Goal: Information Seeking & Learning: Learn about a topic

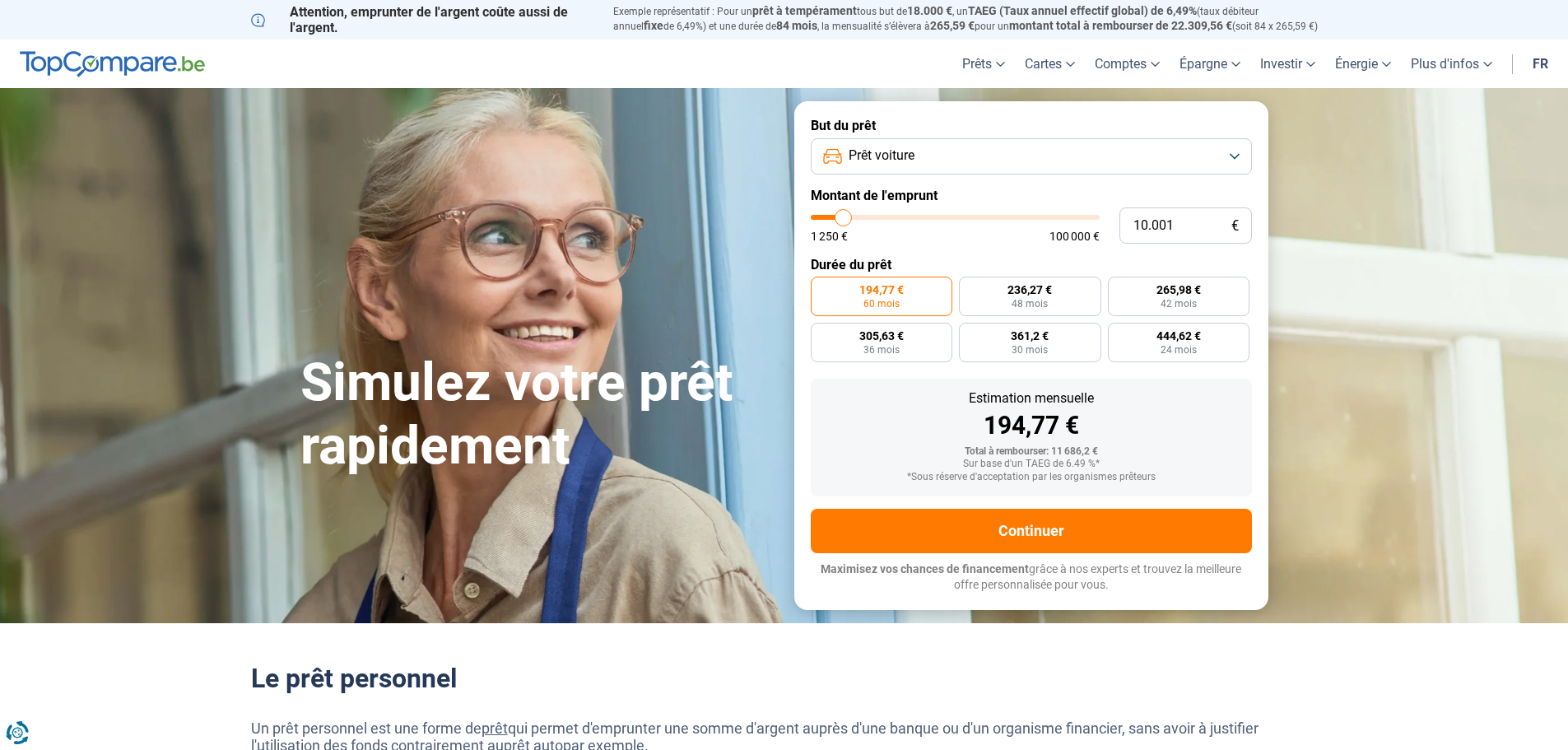
type input "8.000"
type input "8000"
type input "9.500"
type input "9500"
type input "11.000"
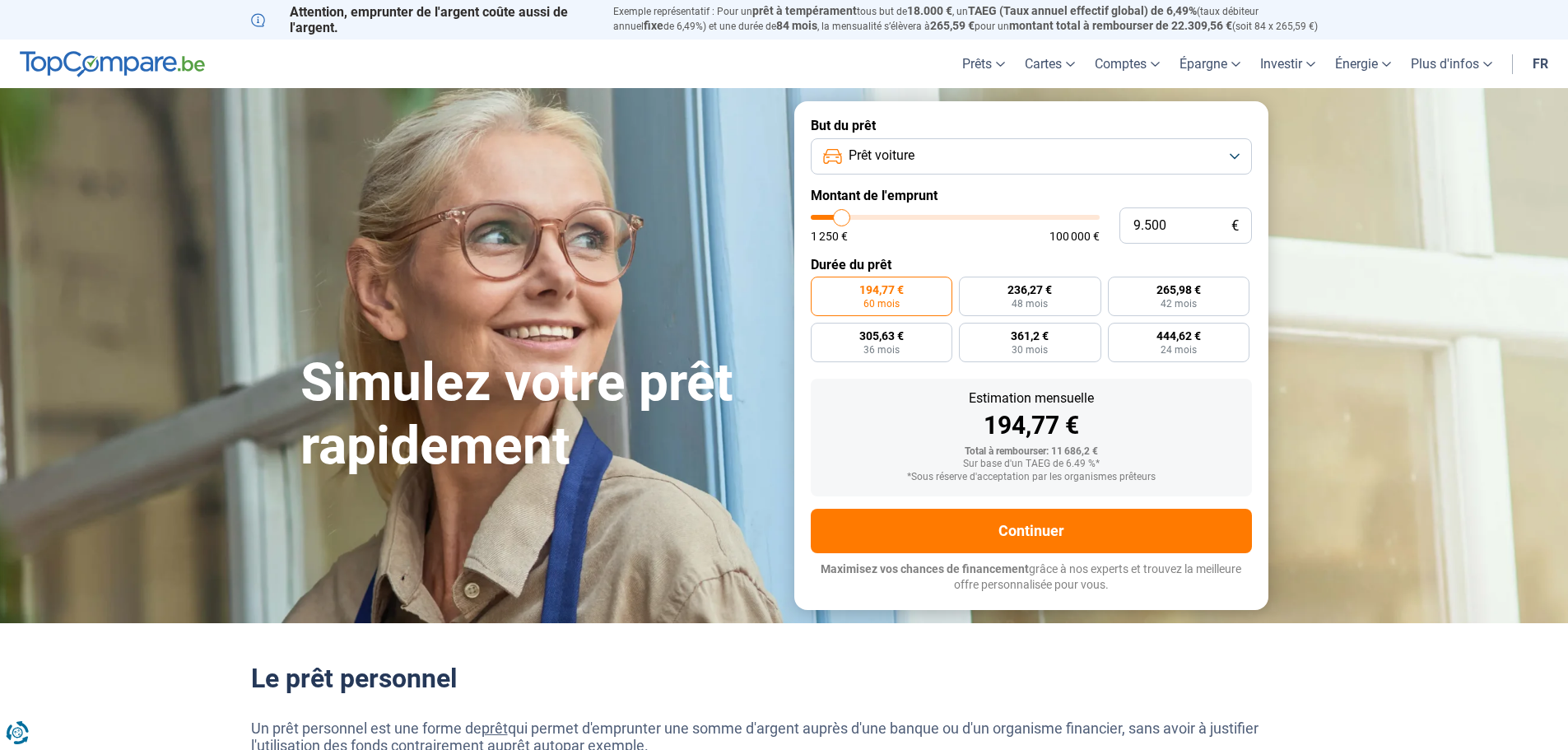
type input "11000"
type input "14.250"
type input "14250"
type input "19.000"
type input "19000"
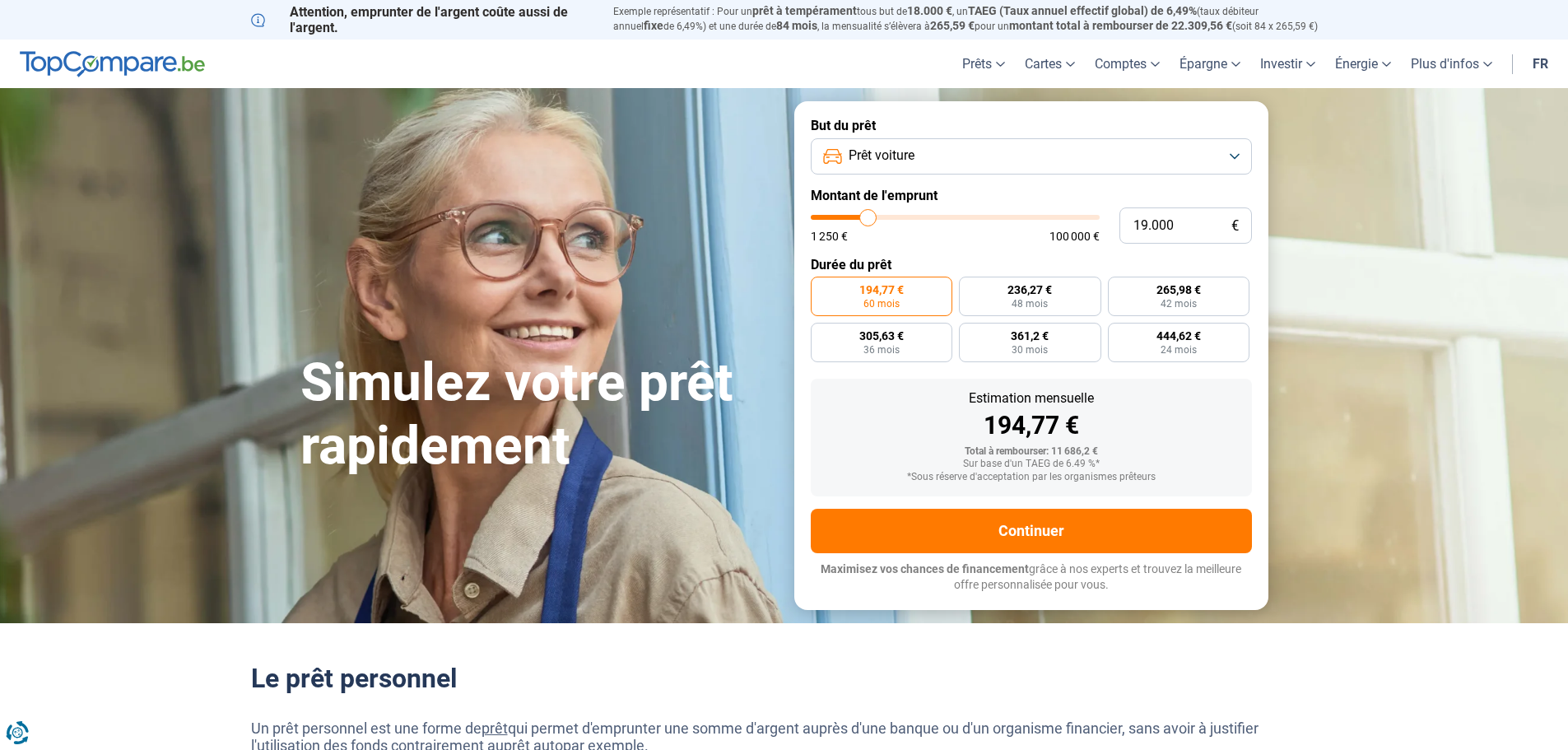
type input "21.500"
type input "21500"
type input "24.750"
type input "24750"
type input "27.750"
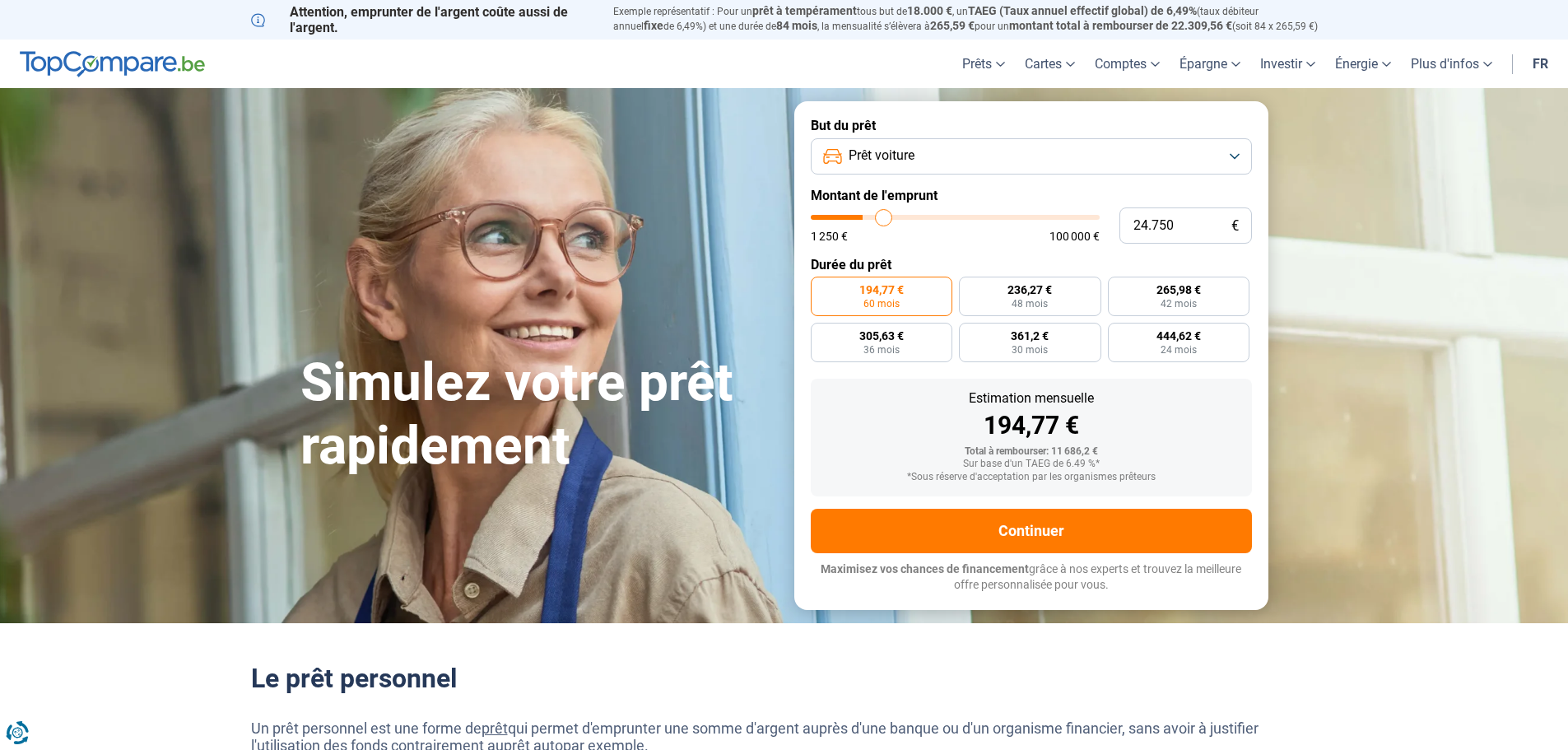
type input "27750"
type input "30.750"
type input "30750"
type input "32.000"
type input "32000"
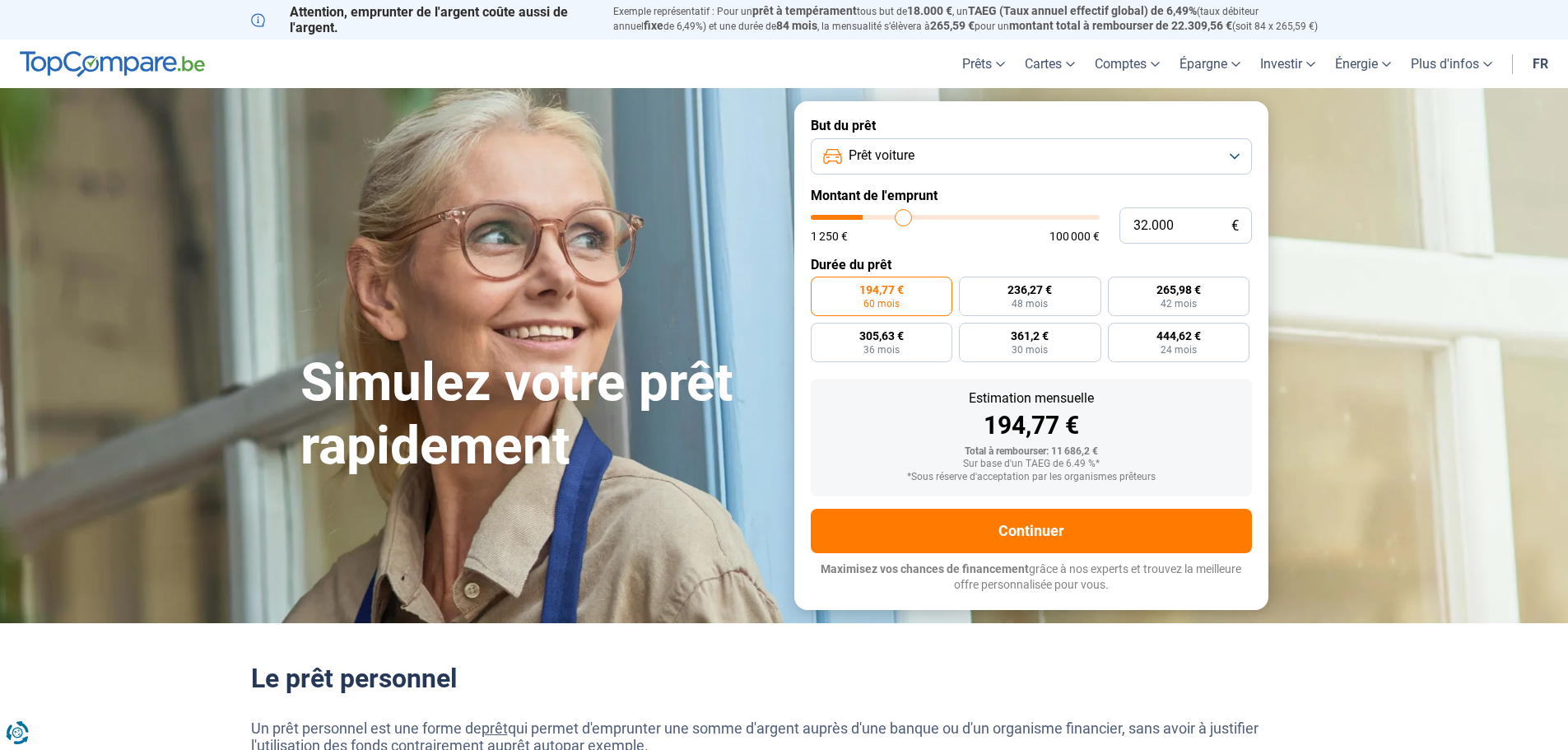
type input "33.250"
type input "33250"
type input "33.750"
type input "33750"
type input "34.000"
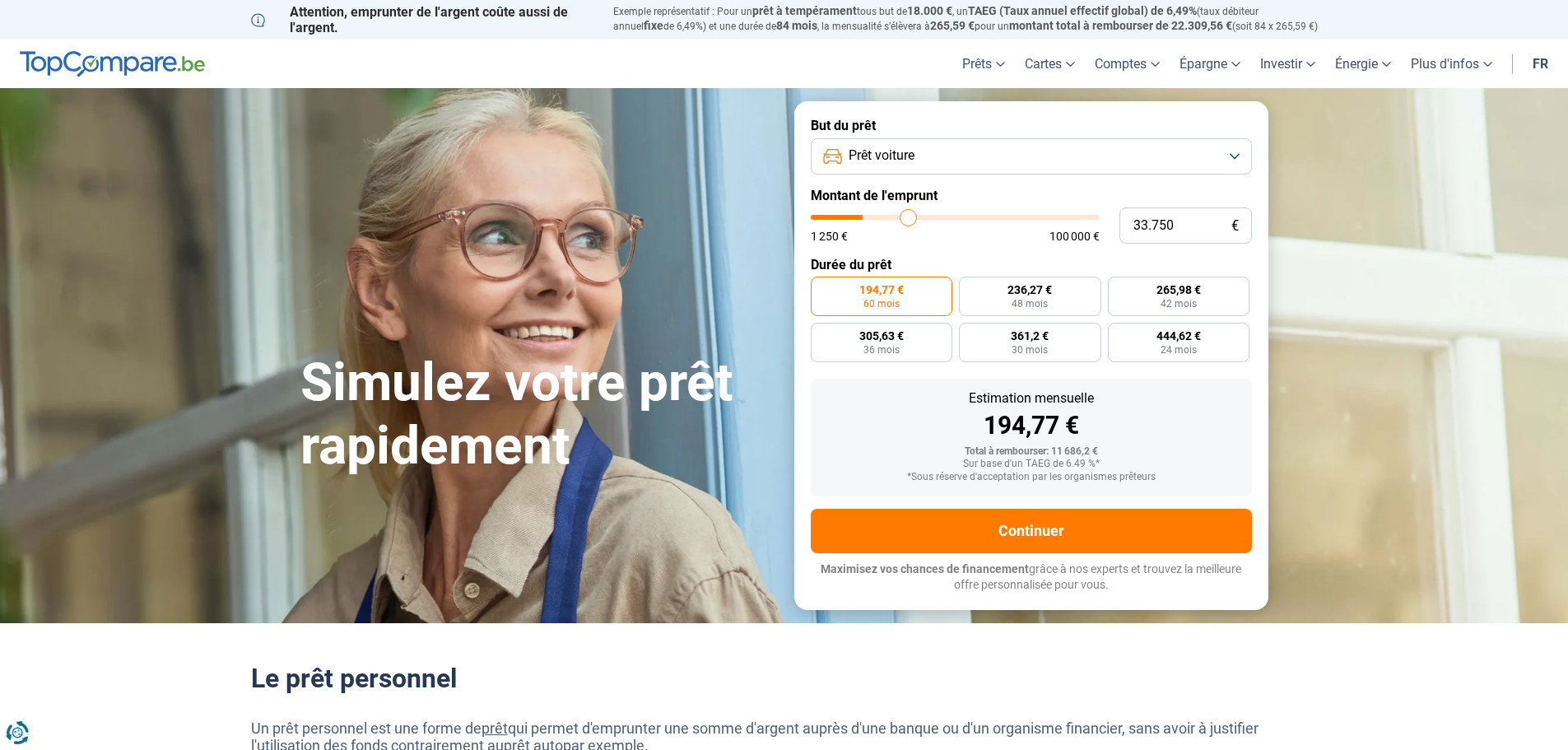
type input "34000"
type input "34.250"
type input "34250"
type input "34.750"
type input "34750"
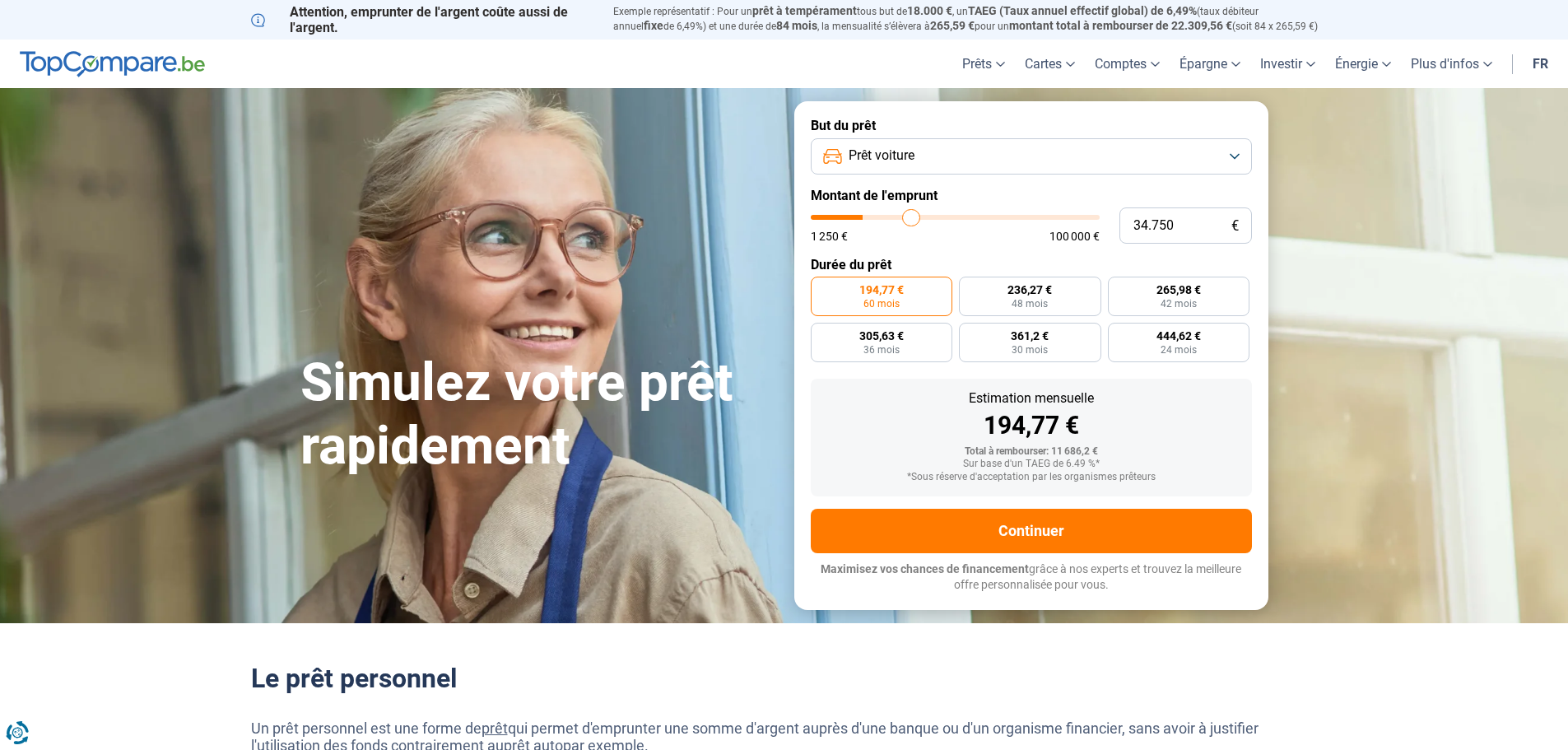
type input "35.250"
type input "35250"
type input "36.250"
type input "36250"
type input "38.000"
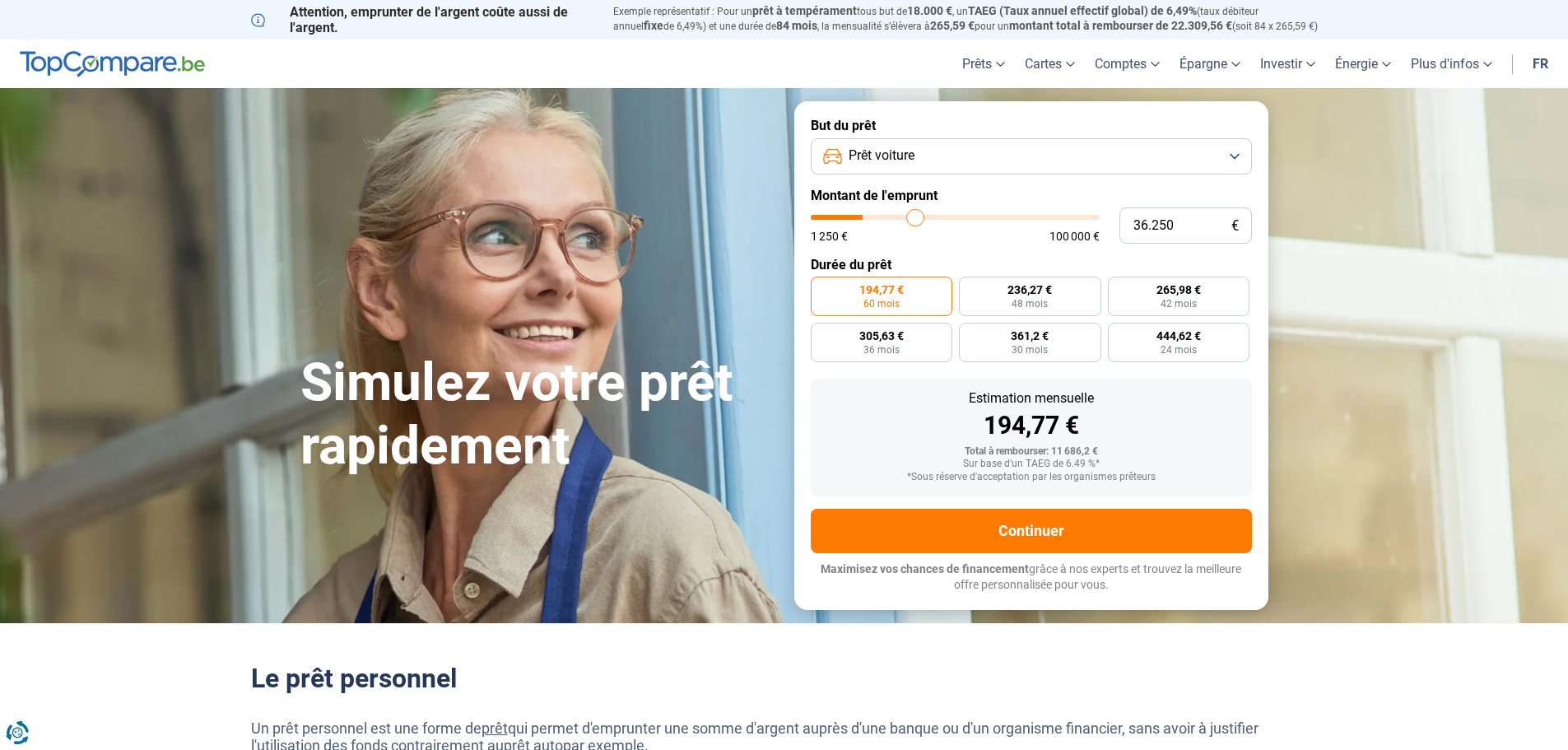
type input "38000"
type input "39.750"
type input "39750"
type input "41.000"
type input "41000"
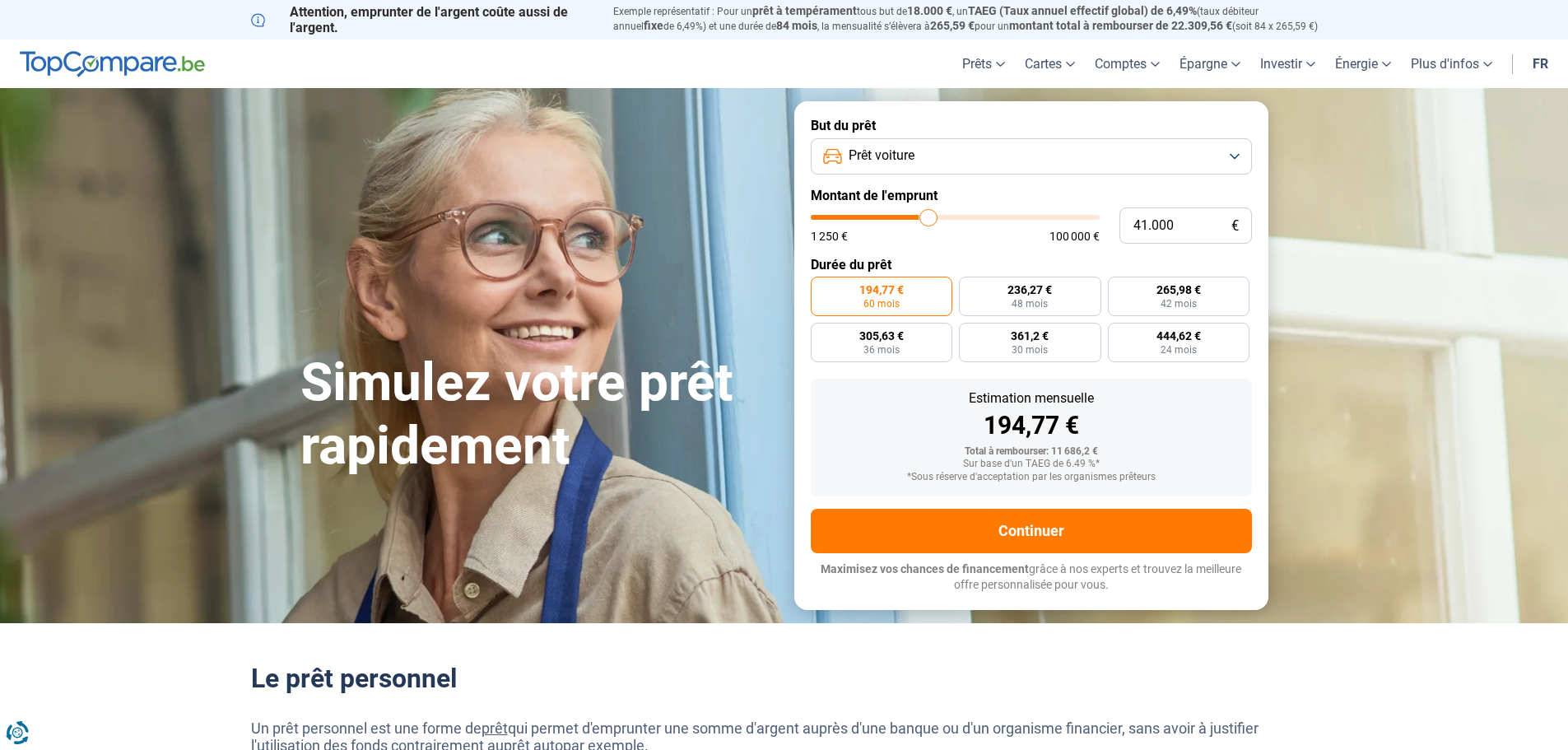
type input "43.500"
type input "43500"
type input "46.000"
type input "46000"
type input "47.000"
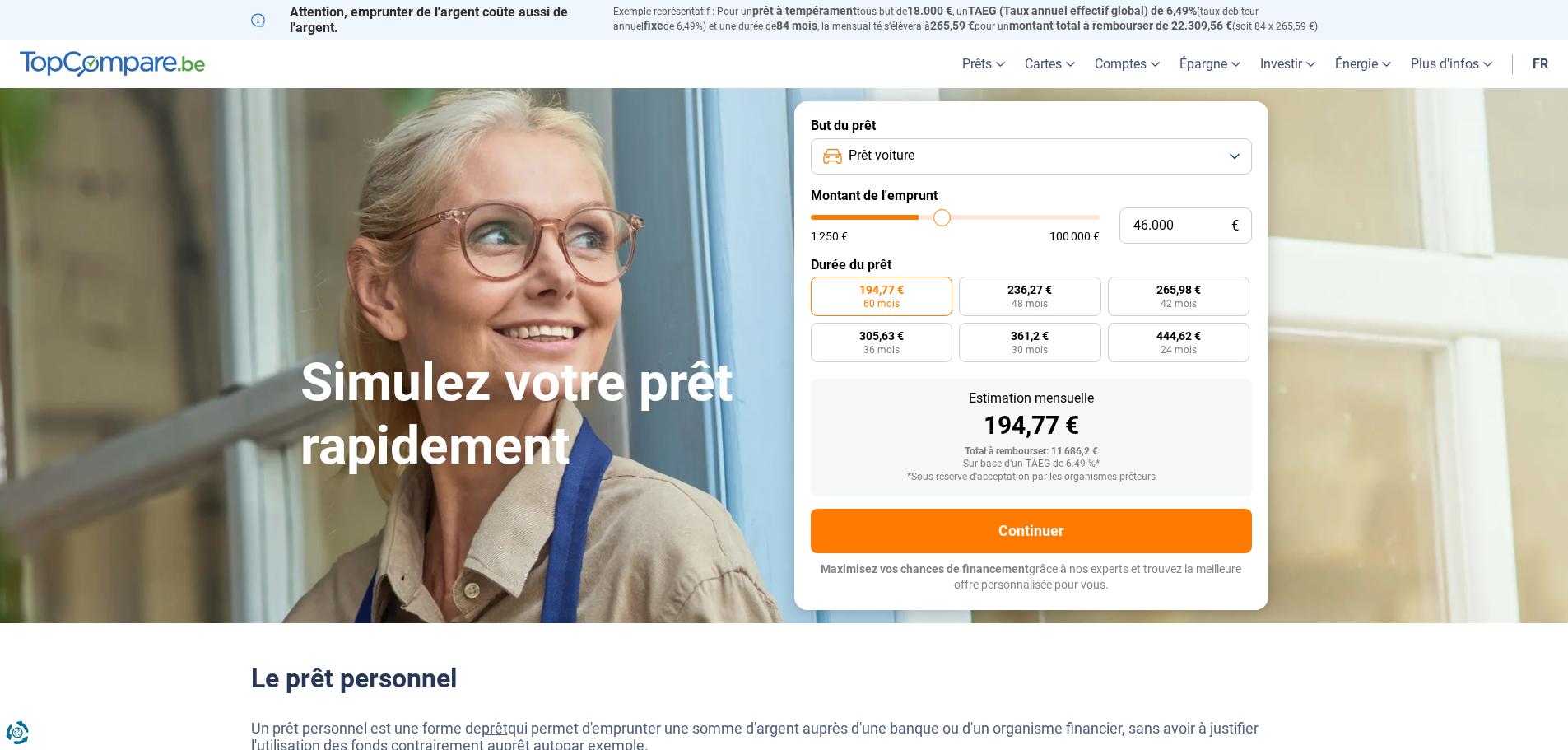
type input "47000"
type input "48.500"
type input "48500"
type input "48.750"
type input "48750"
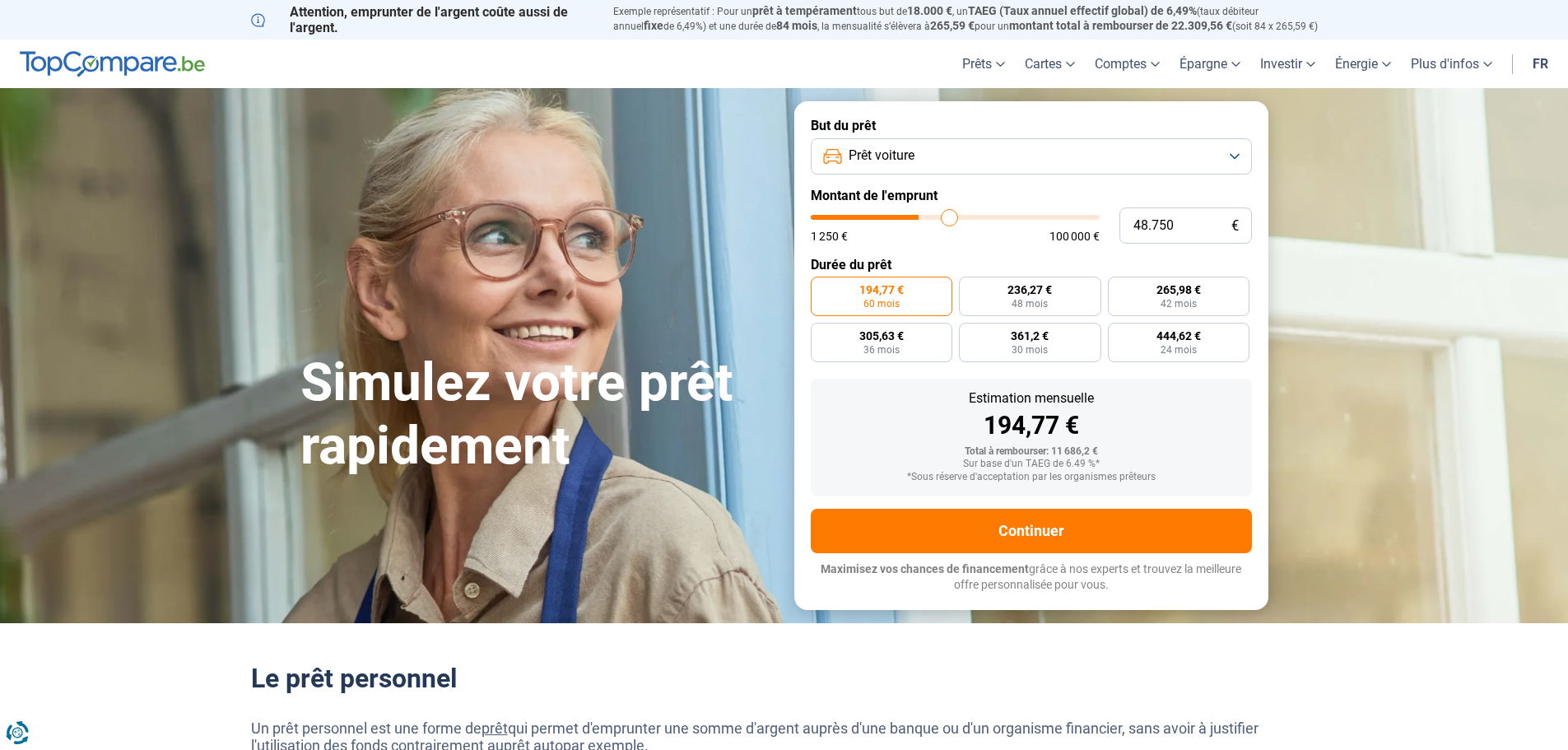
type input "49.000"
type input "49000"
type input "49.500"
type input "49500"
type input "50.000"
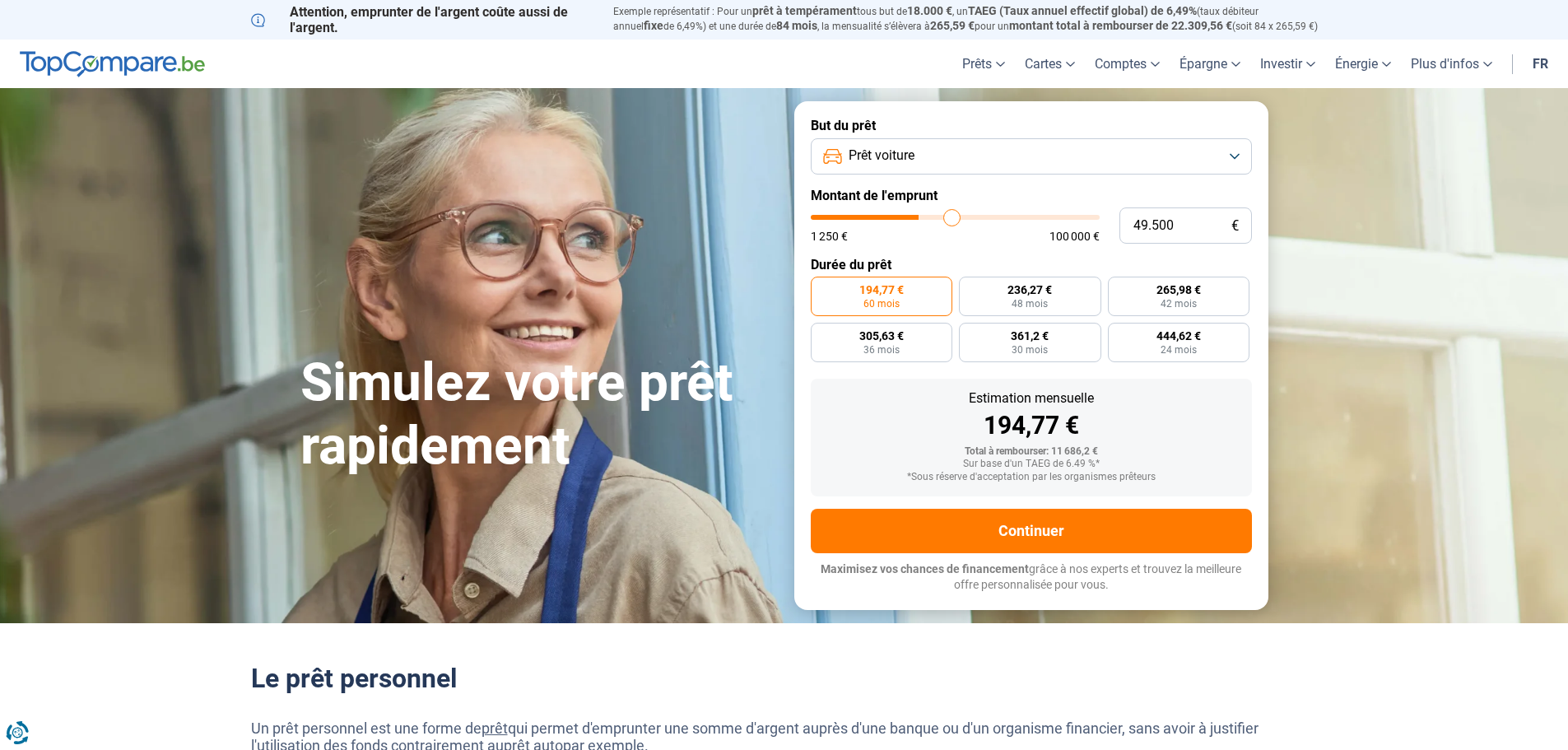
type input "50000"
type input "50.250"
type input "50250"
type input "50.500"
type input "50500"
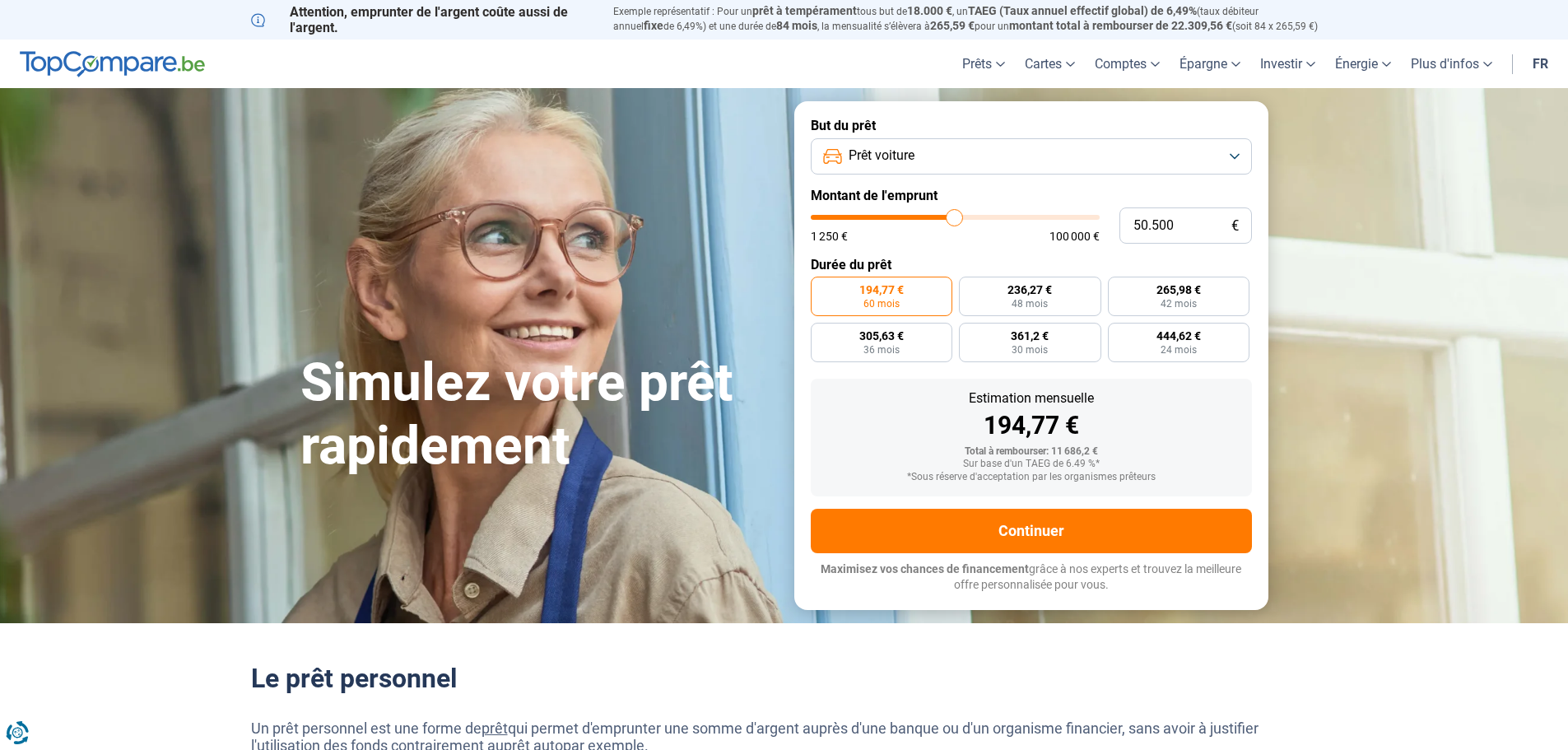
type input "51.000"
type input "51000"
type input "51.500"
type input "51500"
type input "52.000"
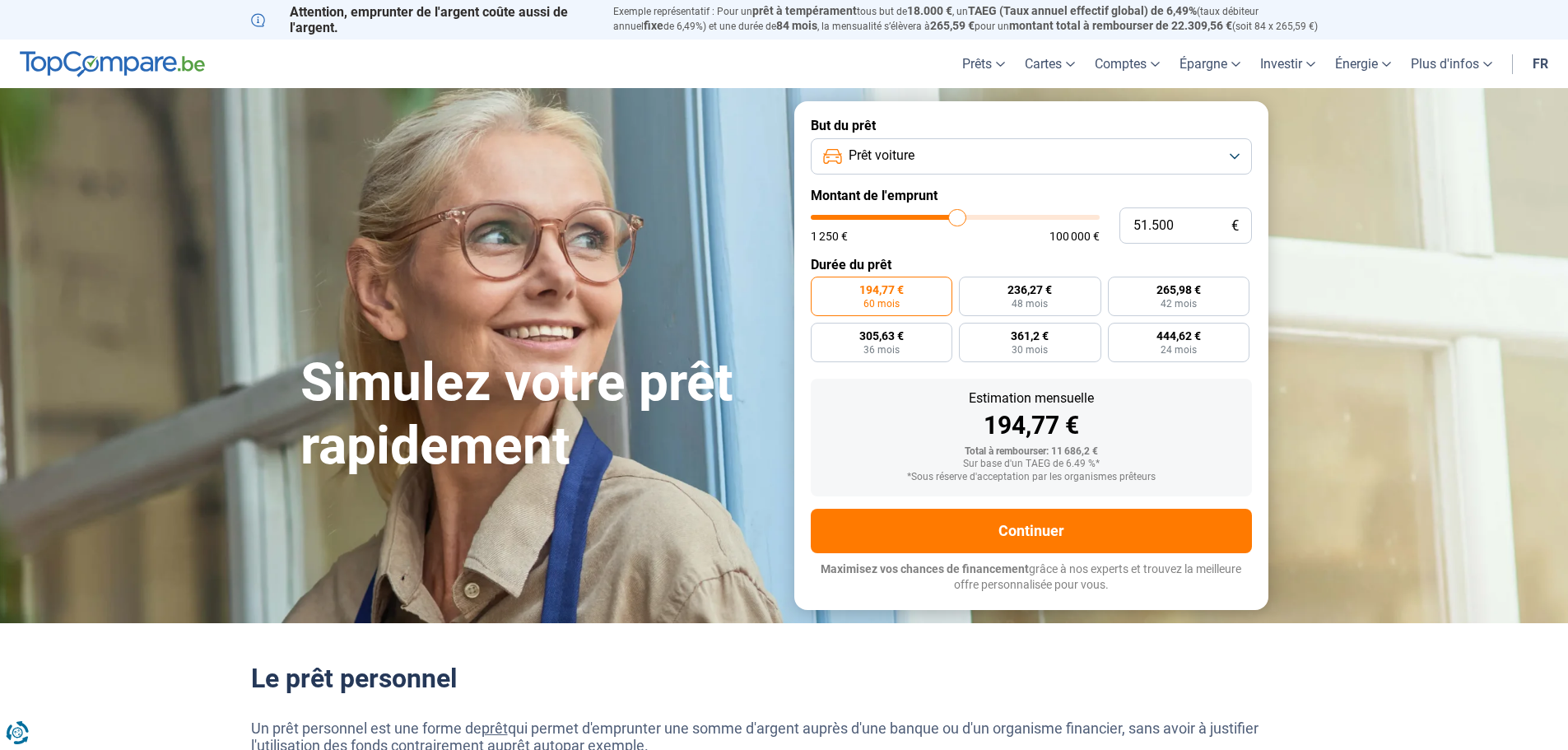
type input "52000"
type input "52.500"
type input "52500"
type input "53.000"
type input "53000"
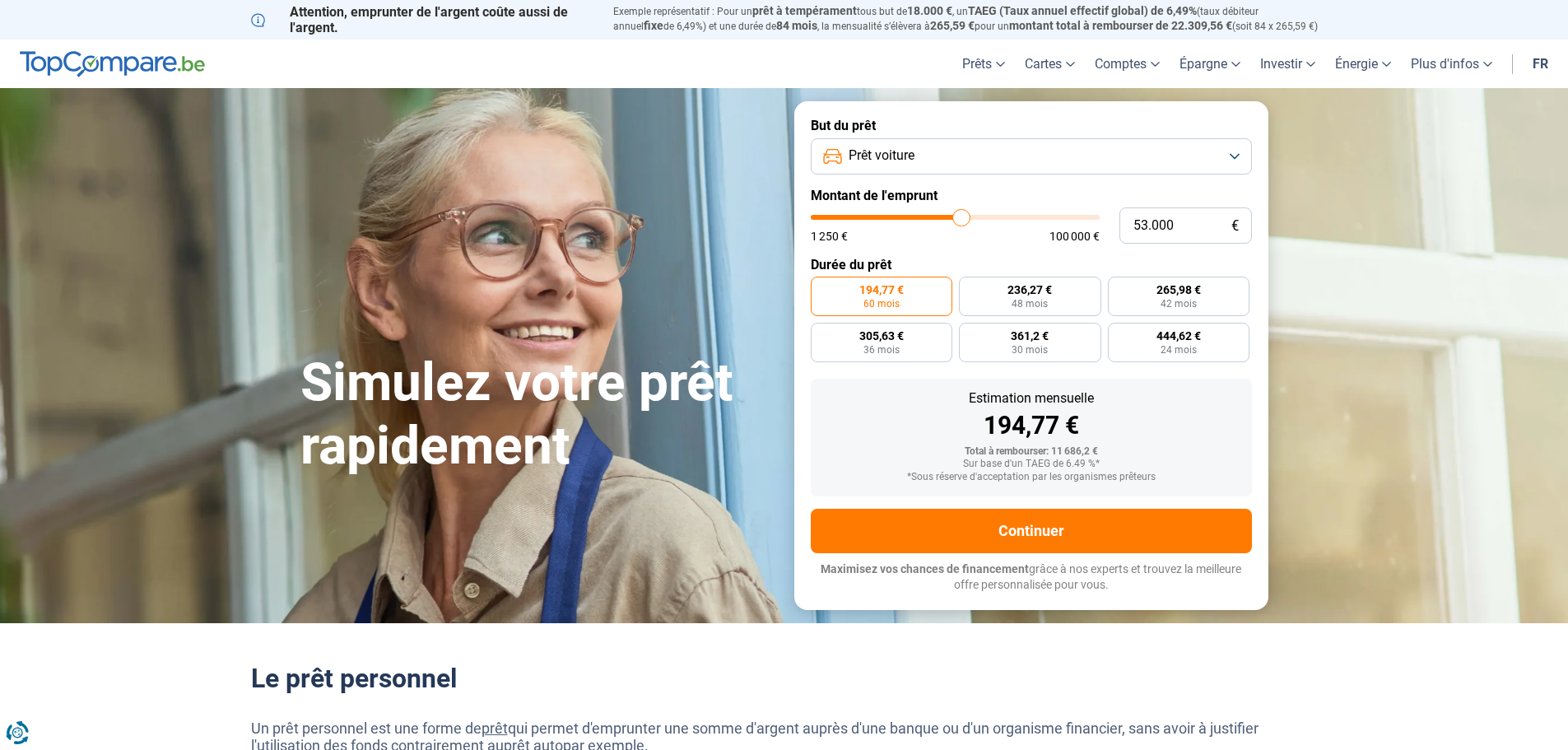
type input "53.250"
type input "53250"
type input "54.000"
type input "54000"
type input "54.250"
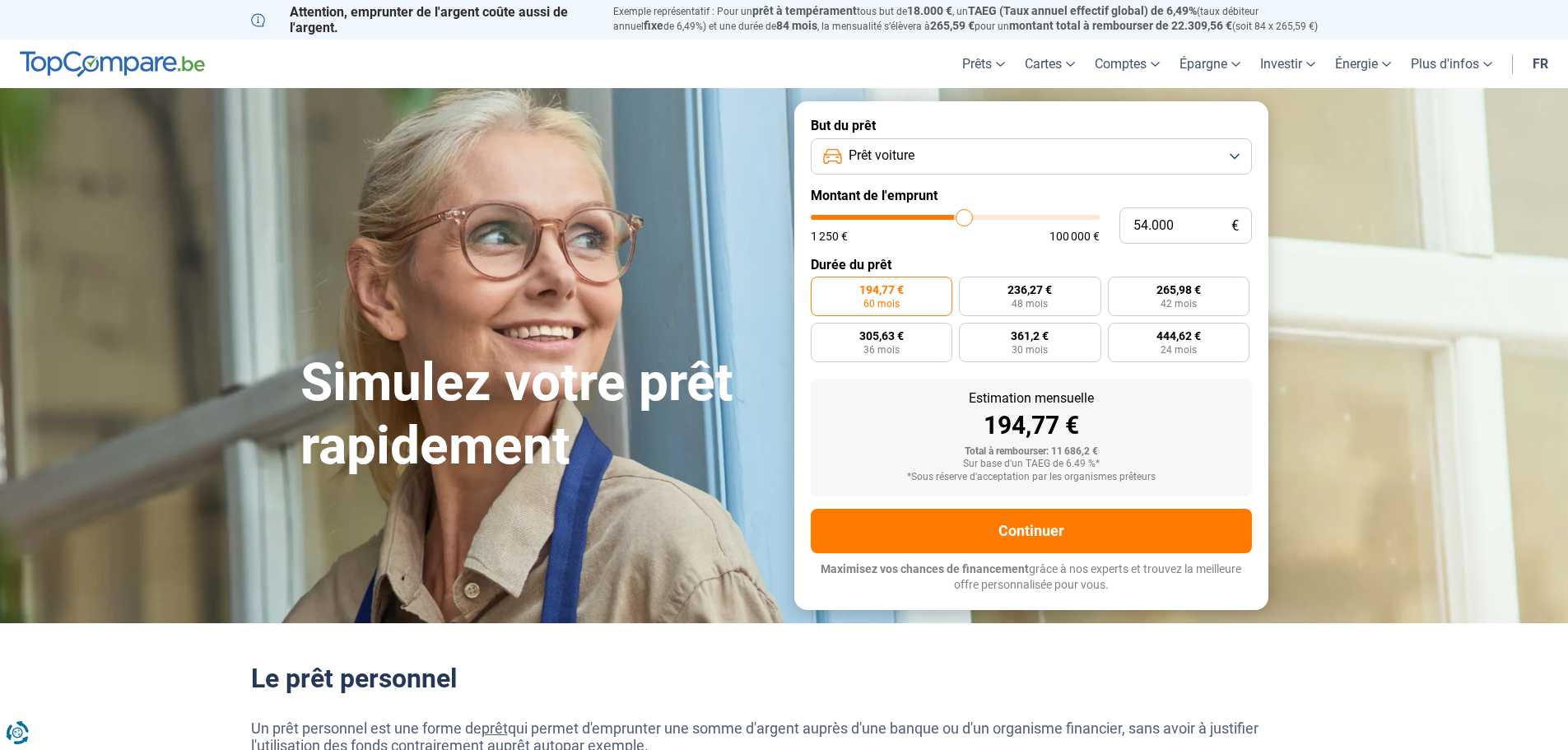
type input "54250"
type input "54.500"
type input "54500"
type input "53.250"
type input "53250"
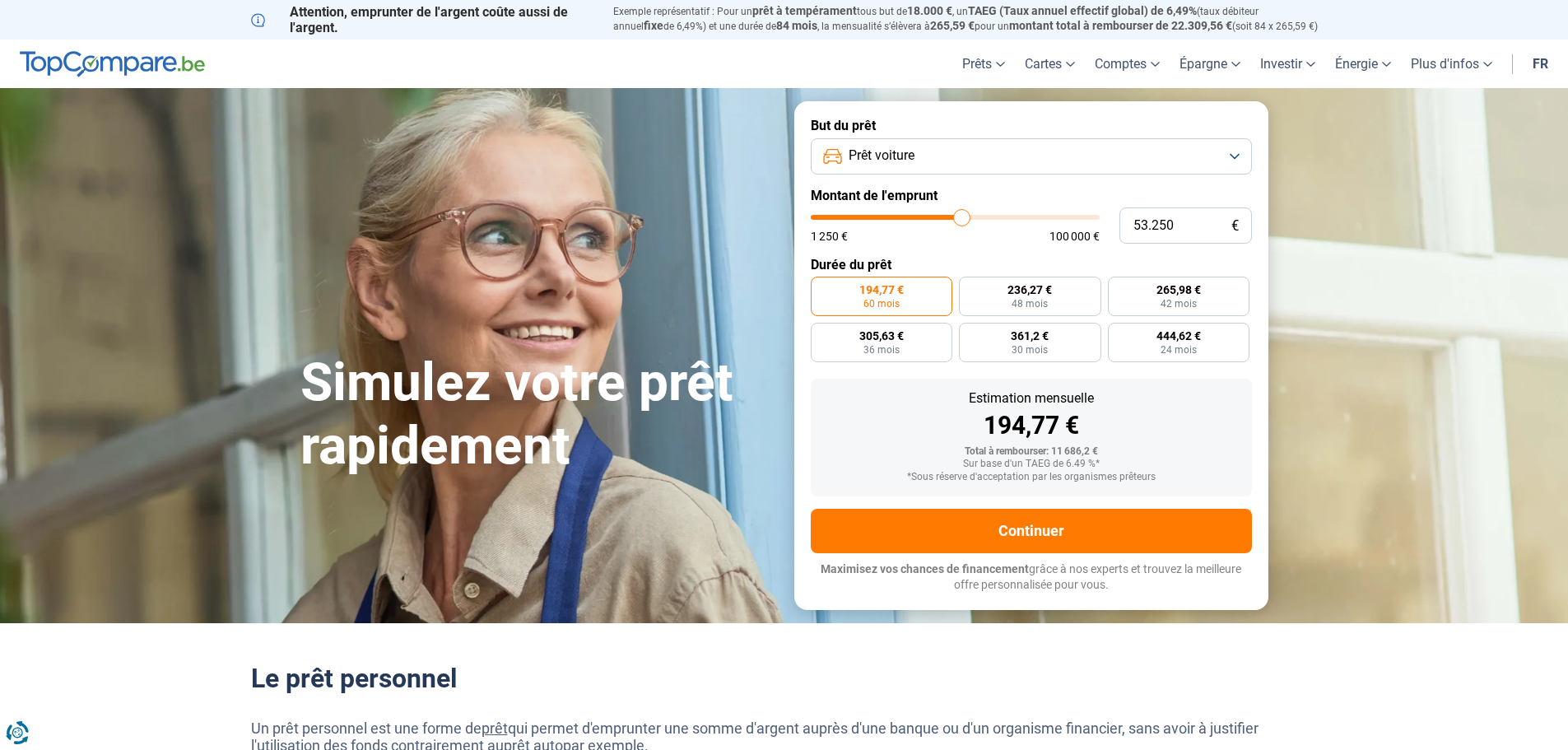
type input "52.500"
type input "52500"
type input "51.500"
type input "51500"
type input "51.000"
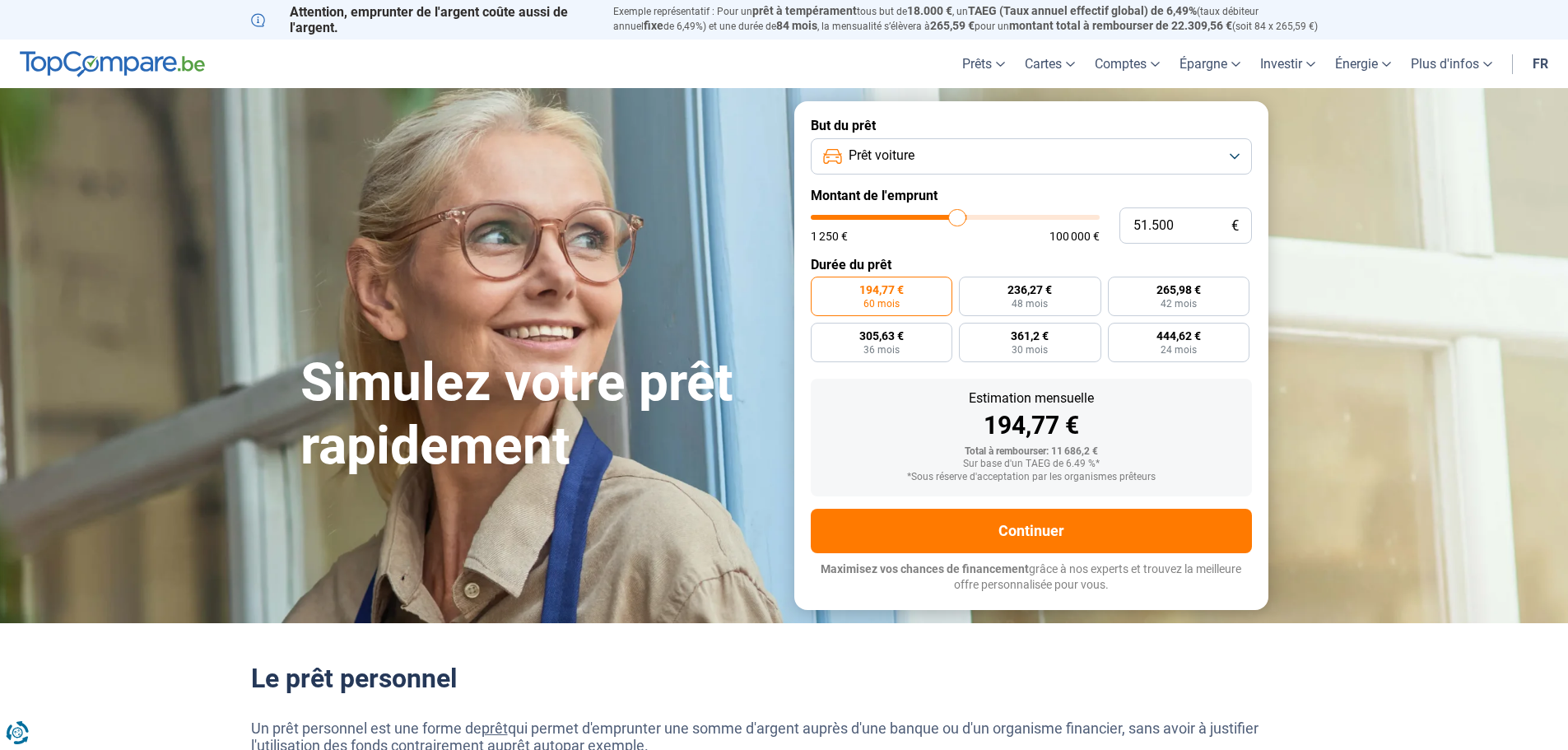
type input "51000"
type input "50.250"
type input "50250"
type input "50.000"
type input "50000"
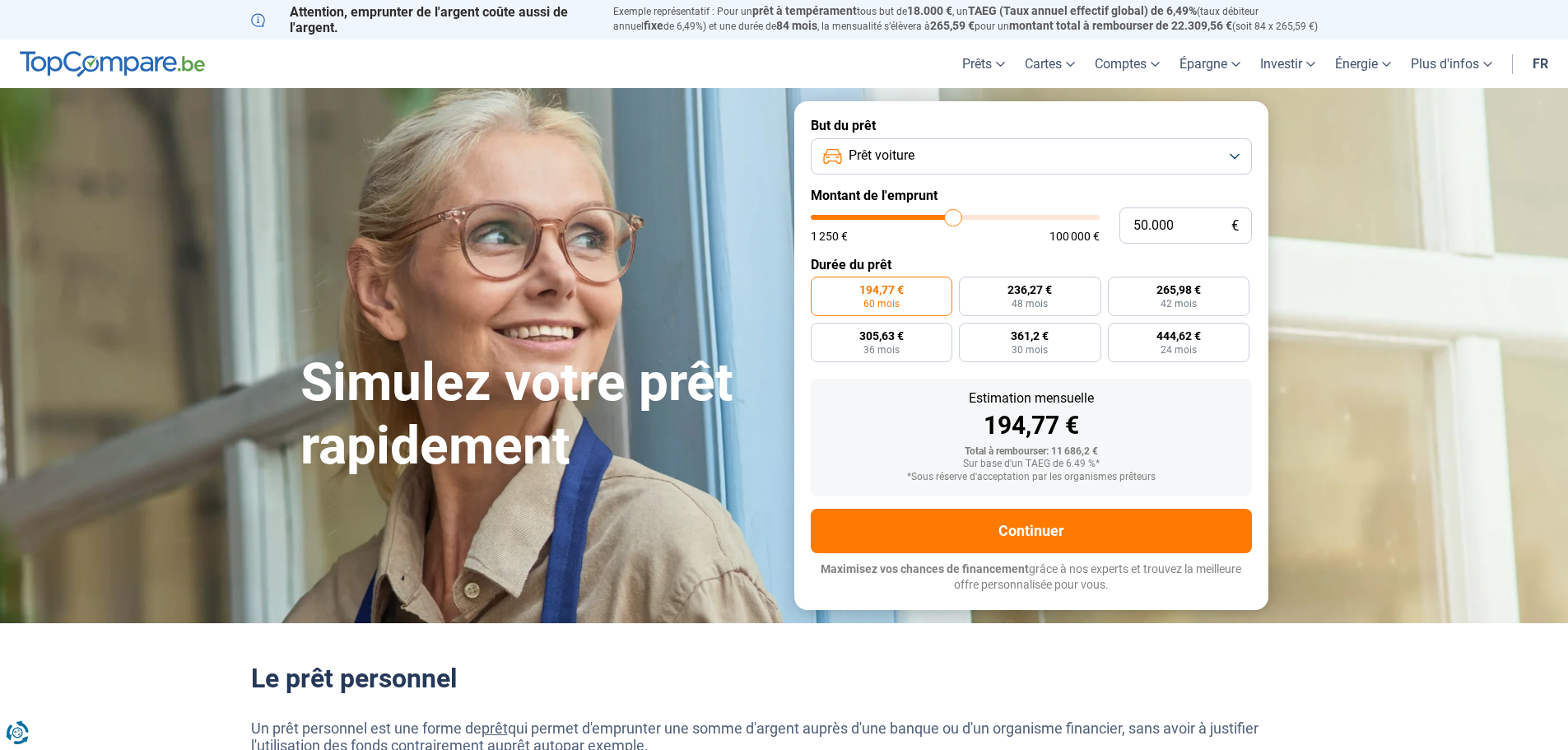
type input "49.750"
type input "49750"
type input "49.500"
type input "49500"
type input "49.000"
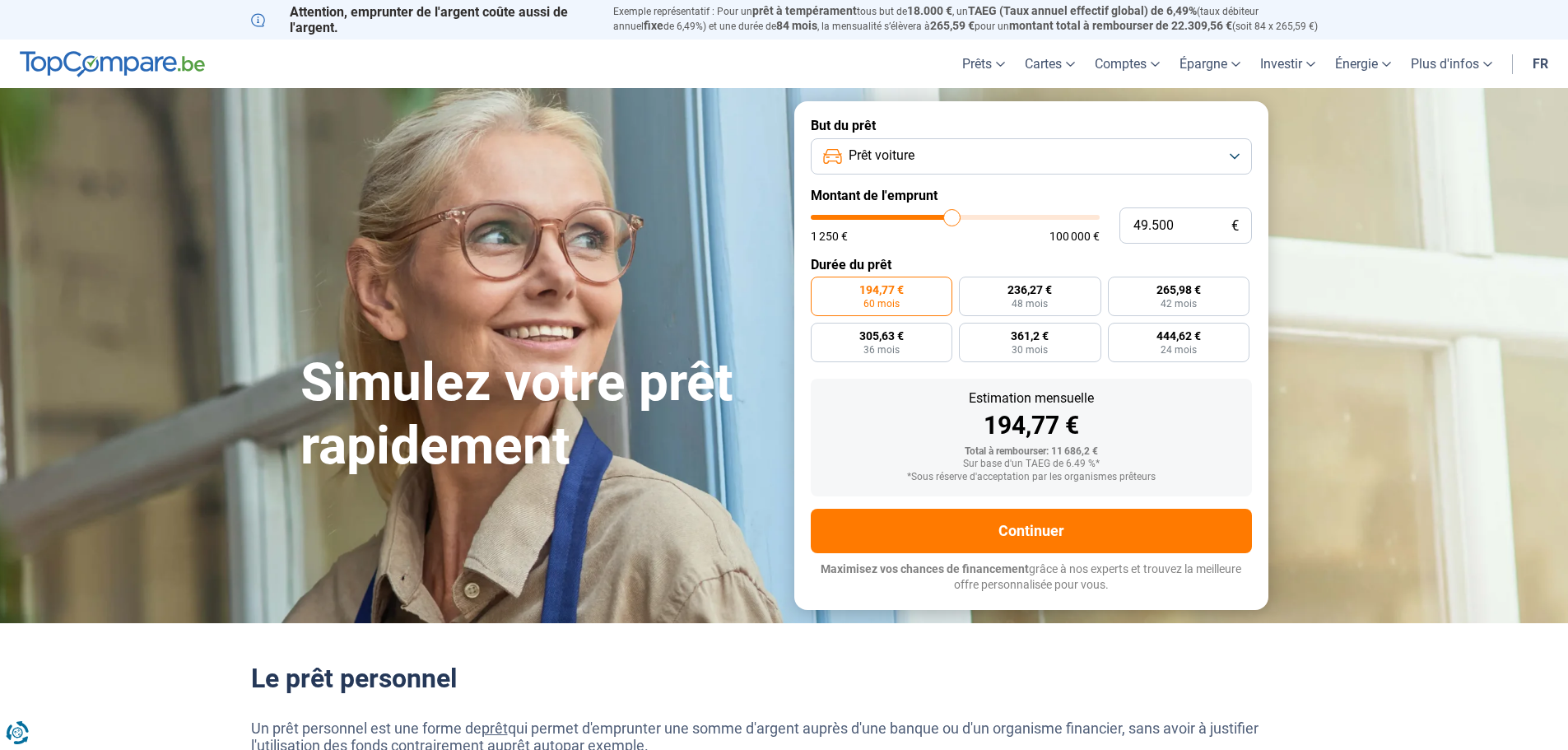
type input "49000"
type input "48.750"
type input "48750"
type input "48.000"
type input "48000"
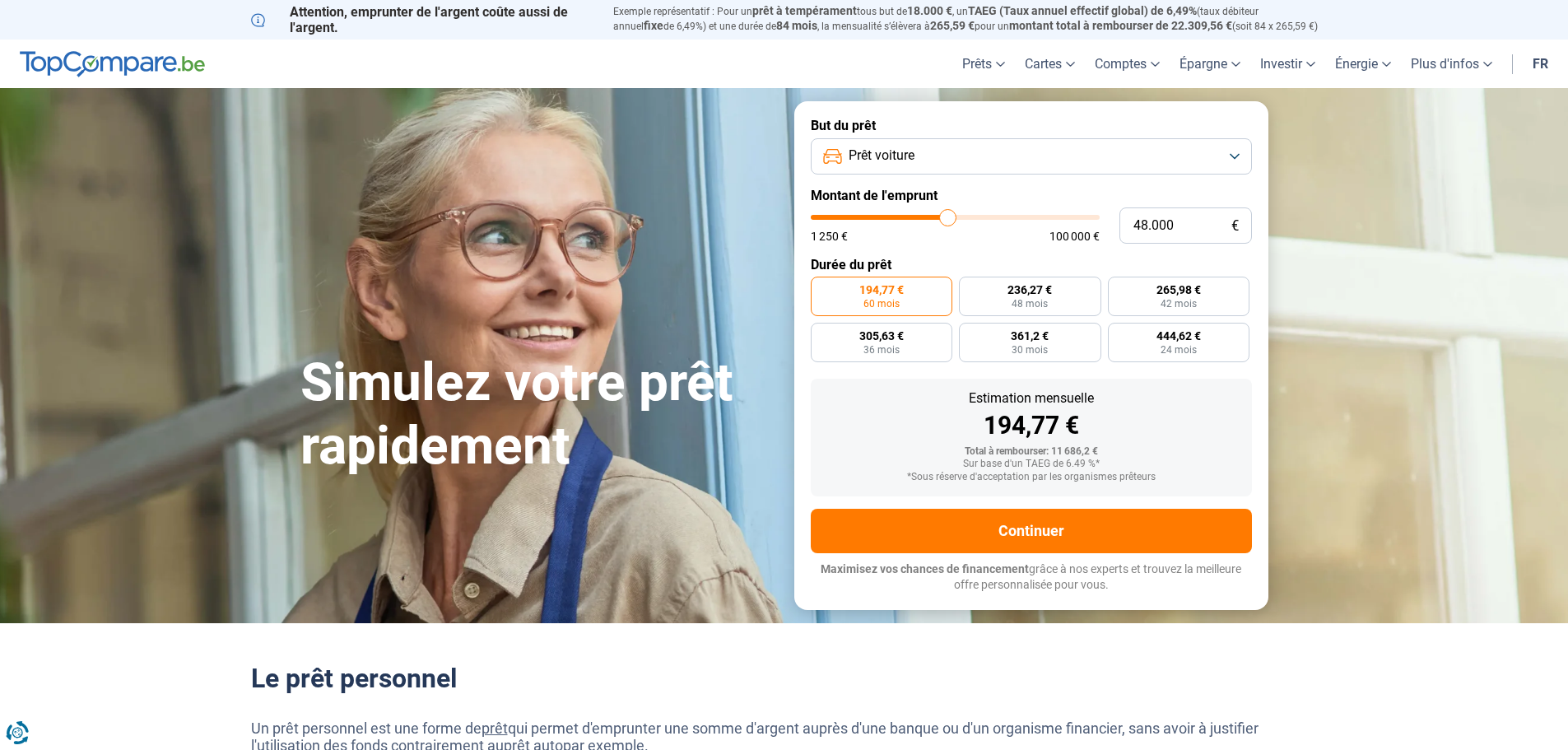
type input "47.500"
type input "47500"
type input "47.250"
type input "47250"
type input "47.000"
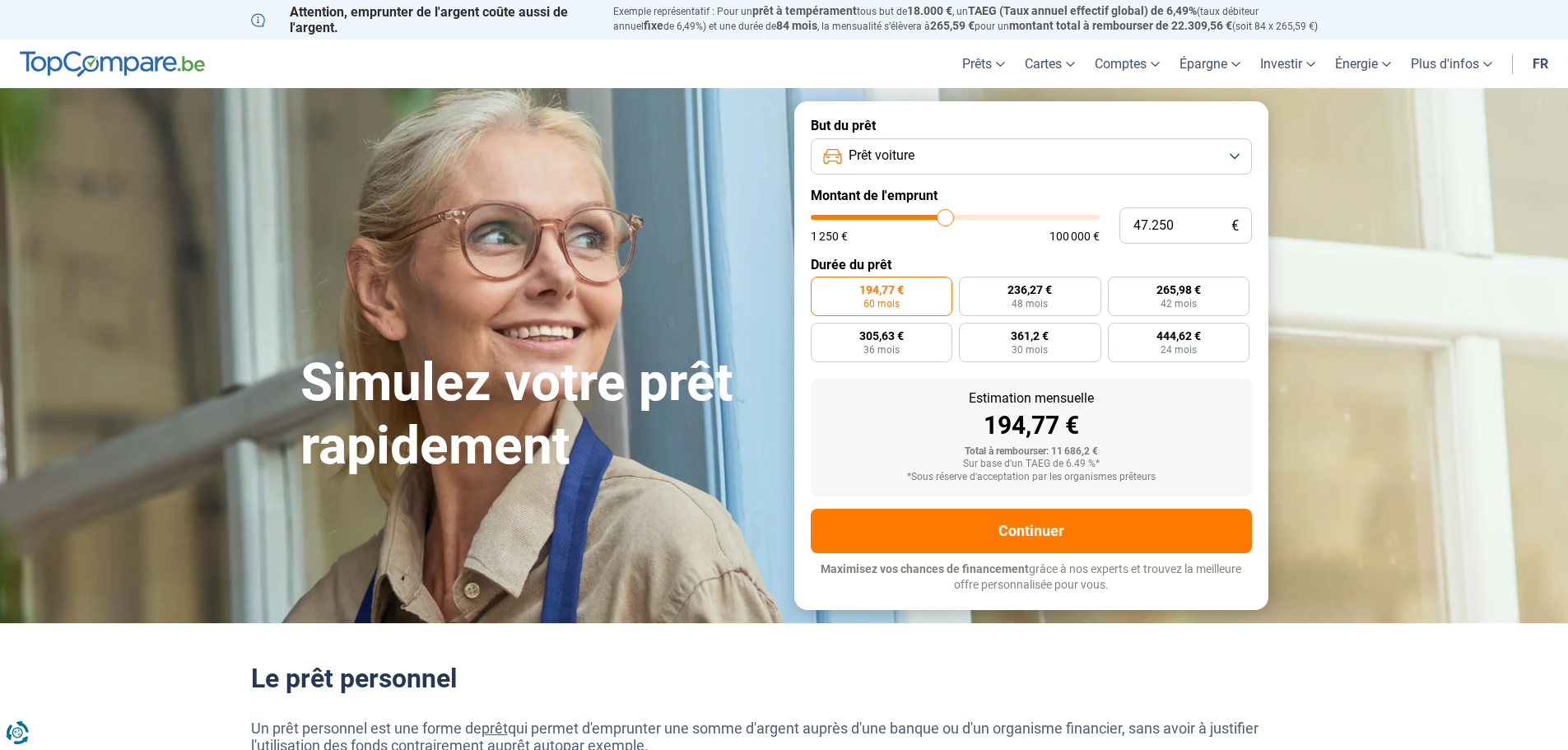
type input "47000"
type input "46.750"
type input "46750"
type input "46.500"
type input "46500"
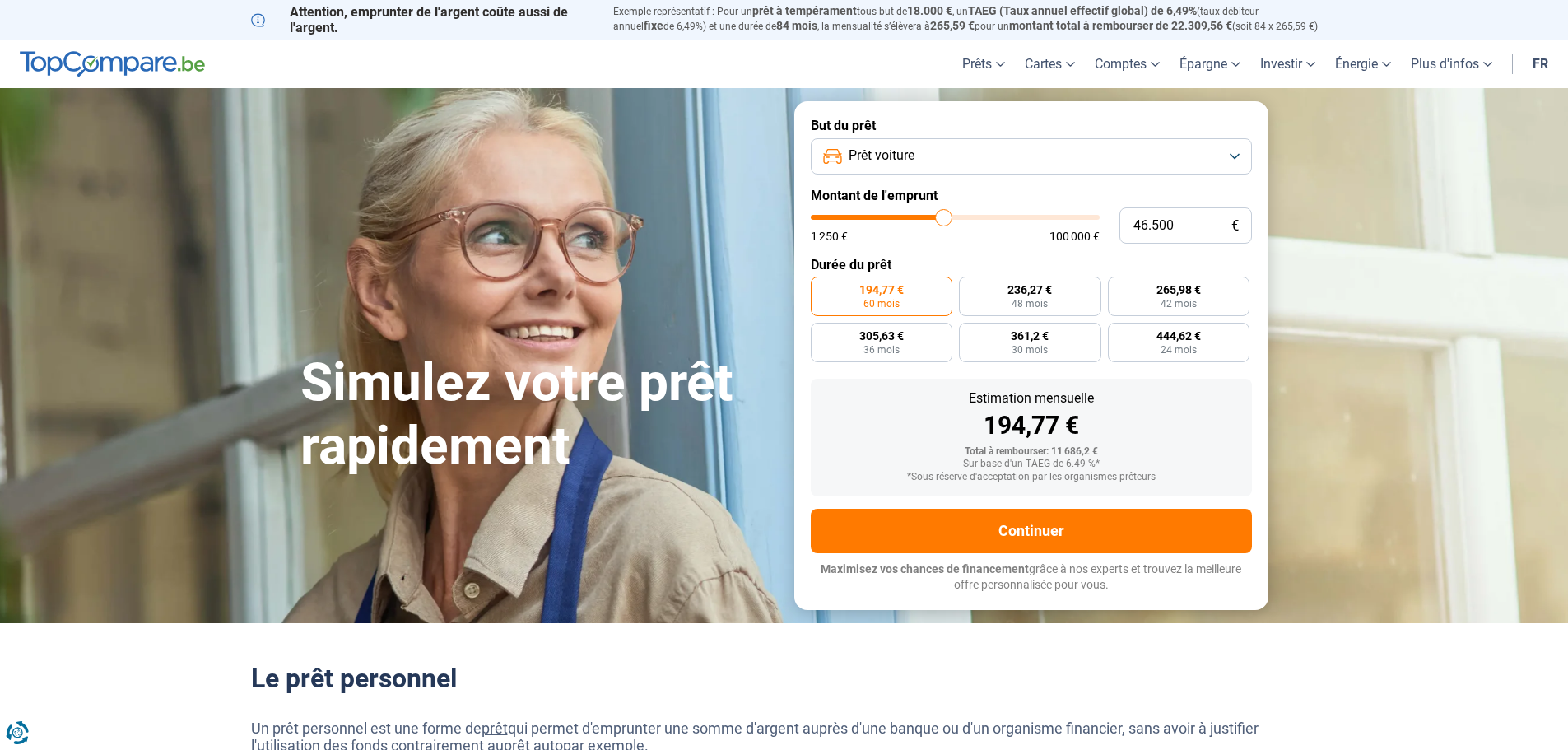
type input "46.000"
type input "46000"
type input "45.750"
type input "45750"
type input "45.500"
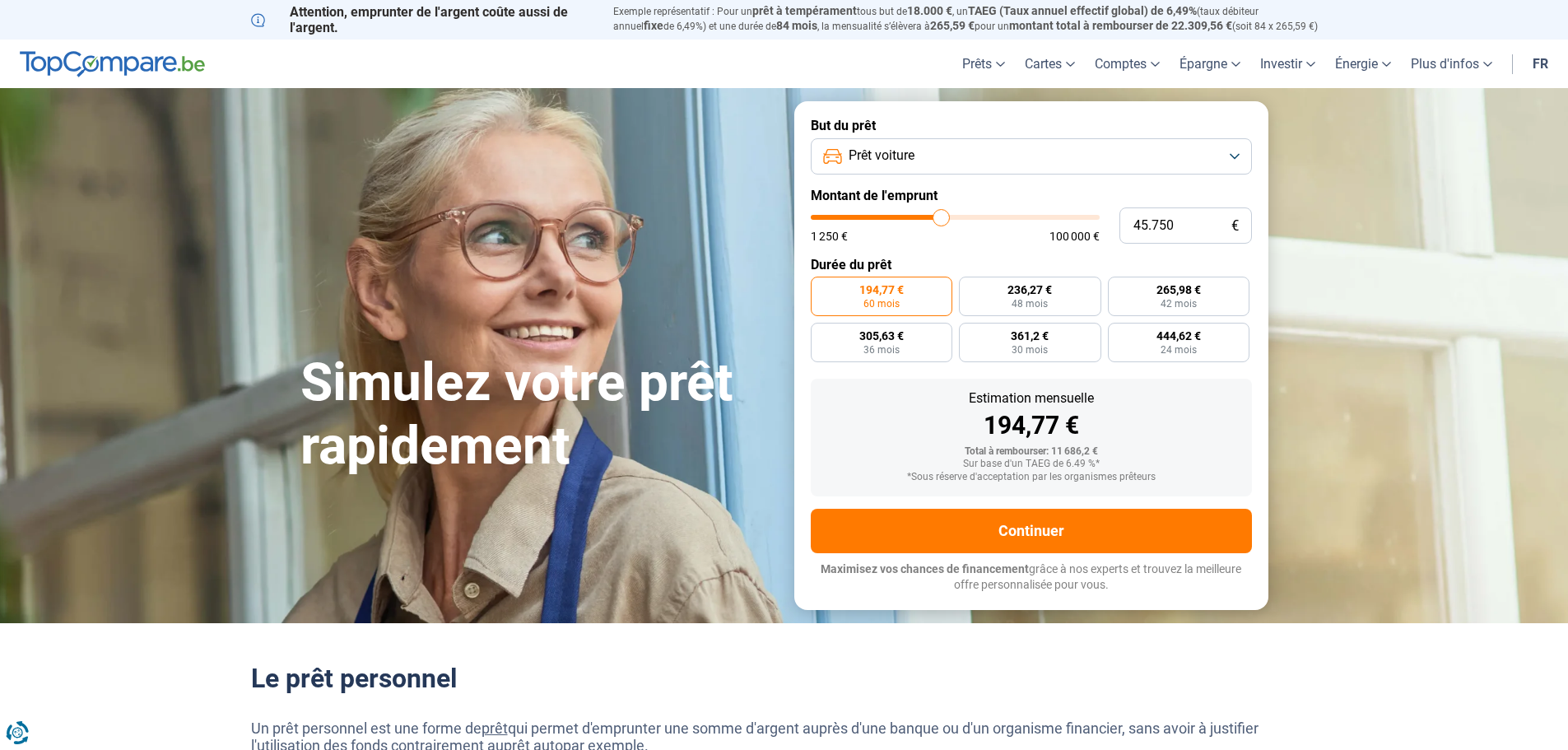
type input "45500"
type input "45.250"
type input "45250"
type input "45.000"
type input "45000"
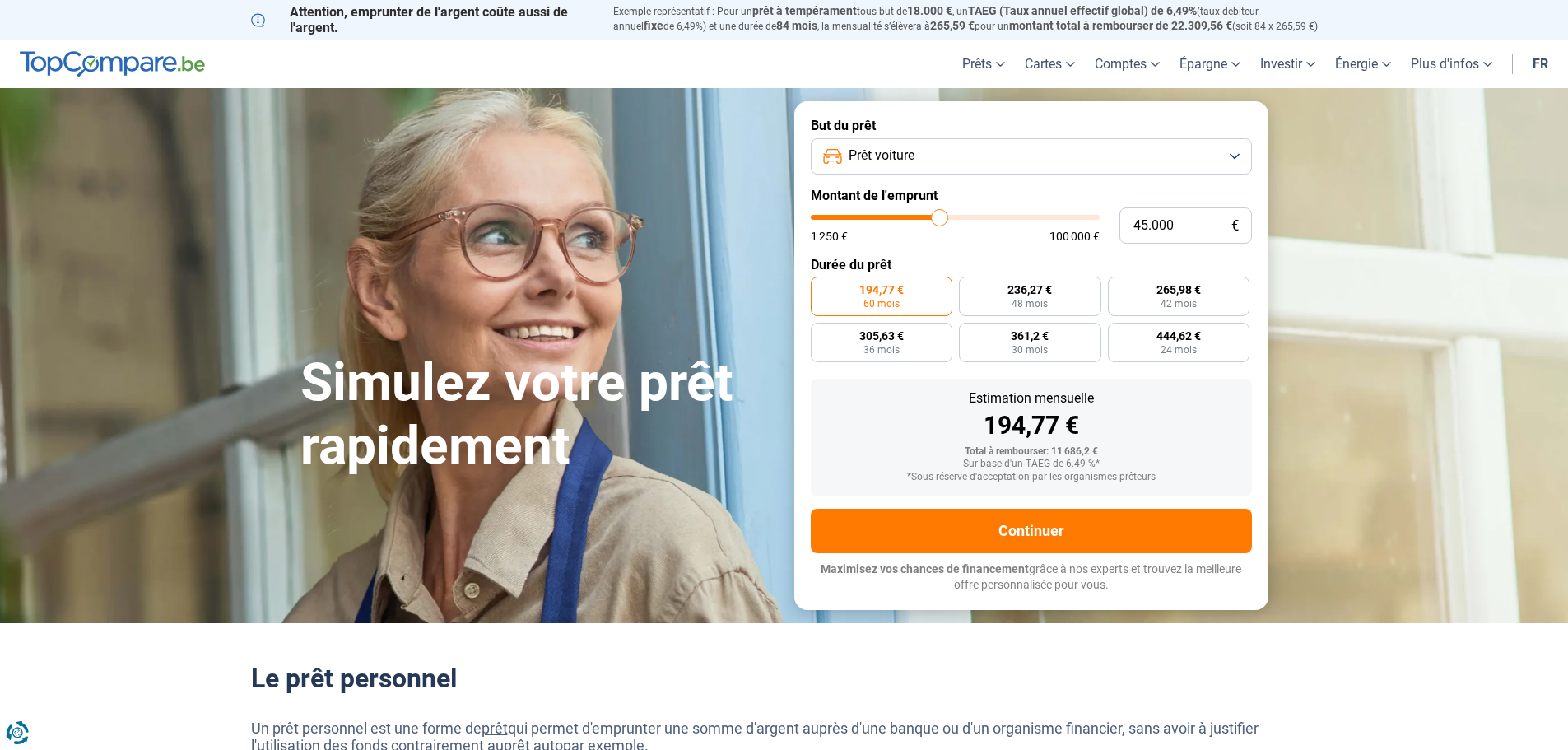
type input "44.500"
type input "44500"
type input "44.250"
type input "44250"
type input "44.000"
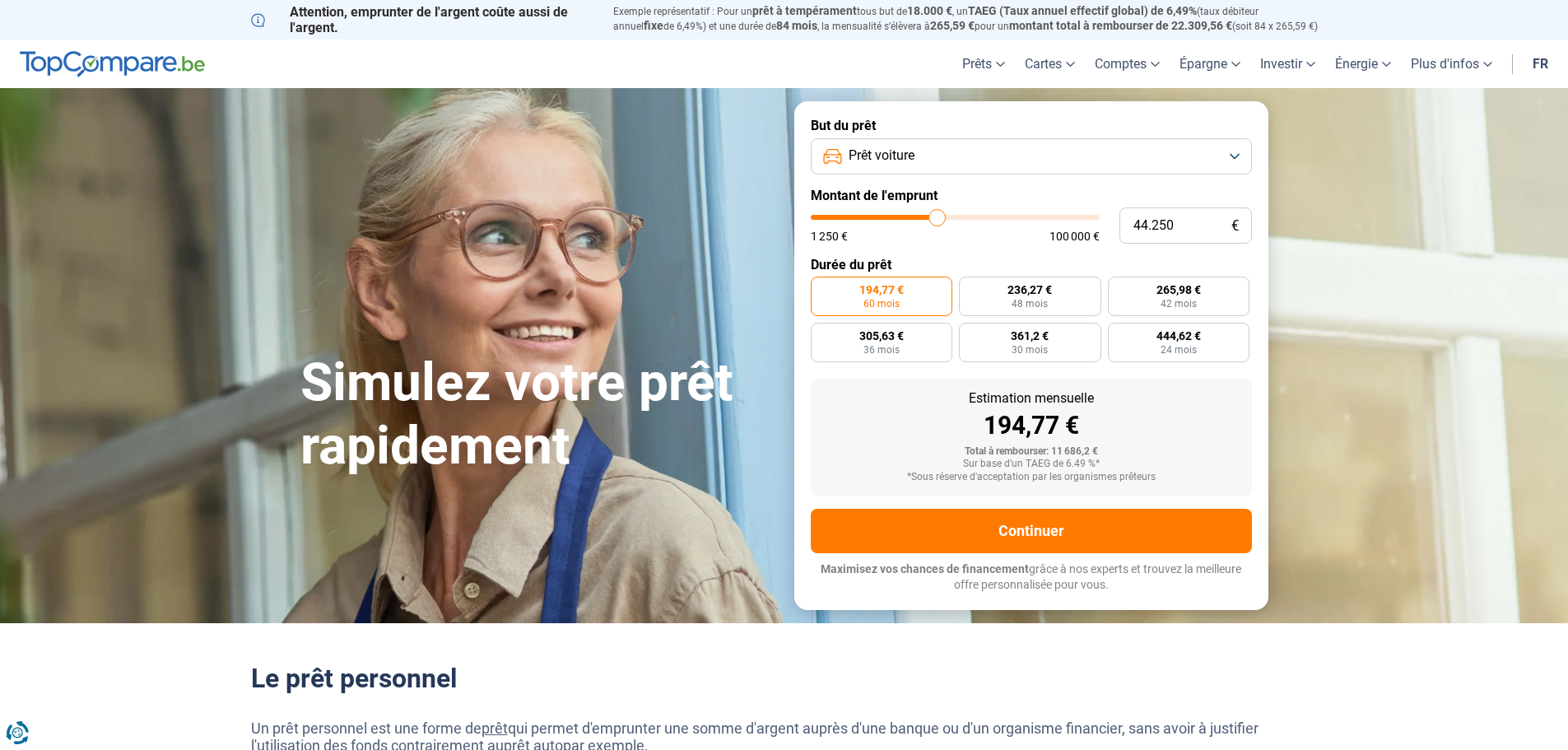
type input "44000"
type input "43.750"
type input "43750"
type input "43.500"
type input "43500"
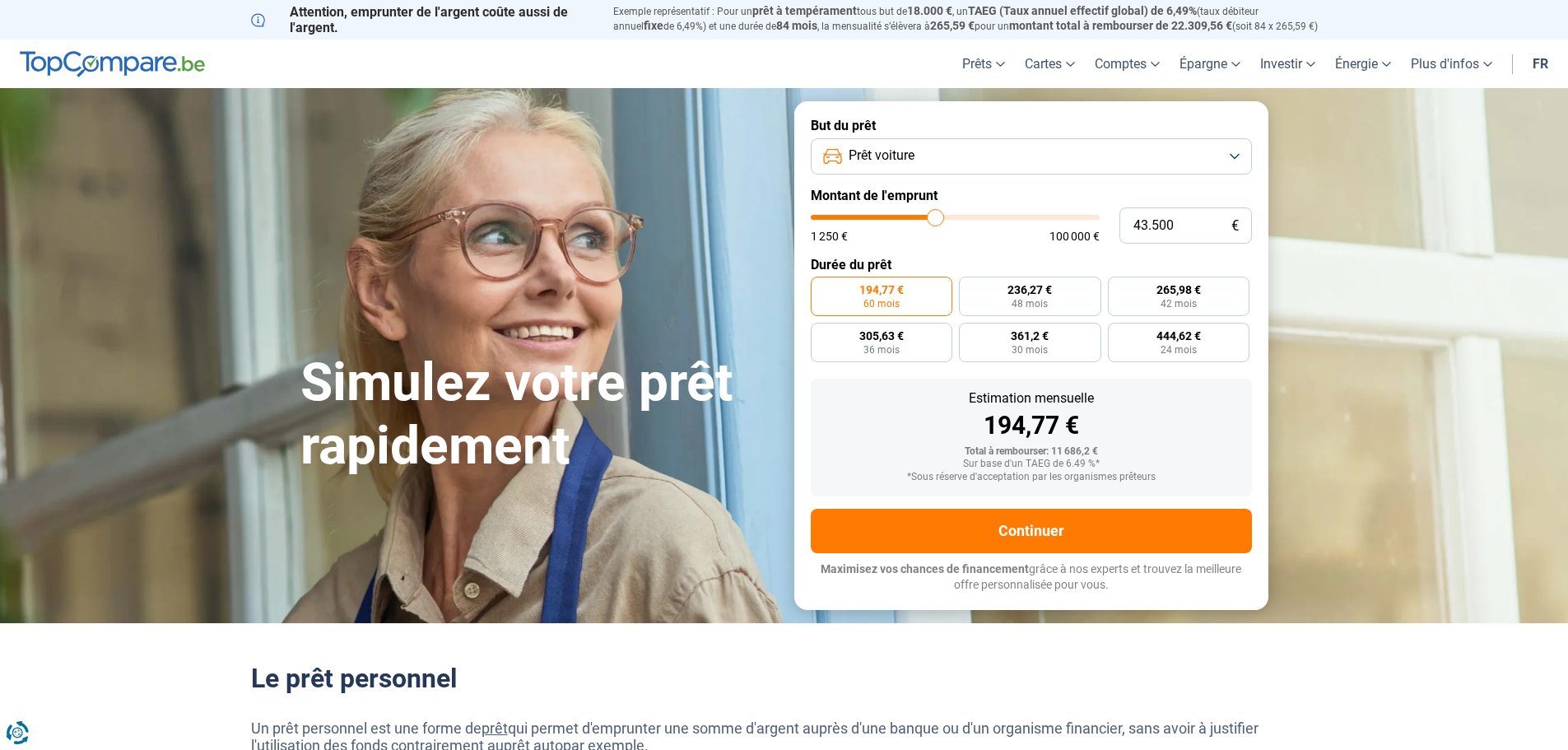
type input "42.750"
type input "42750"
type input "42.500"
type input "42500"
type input "42.250"
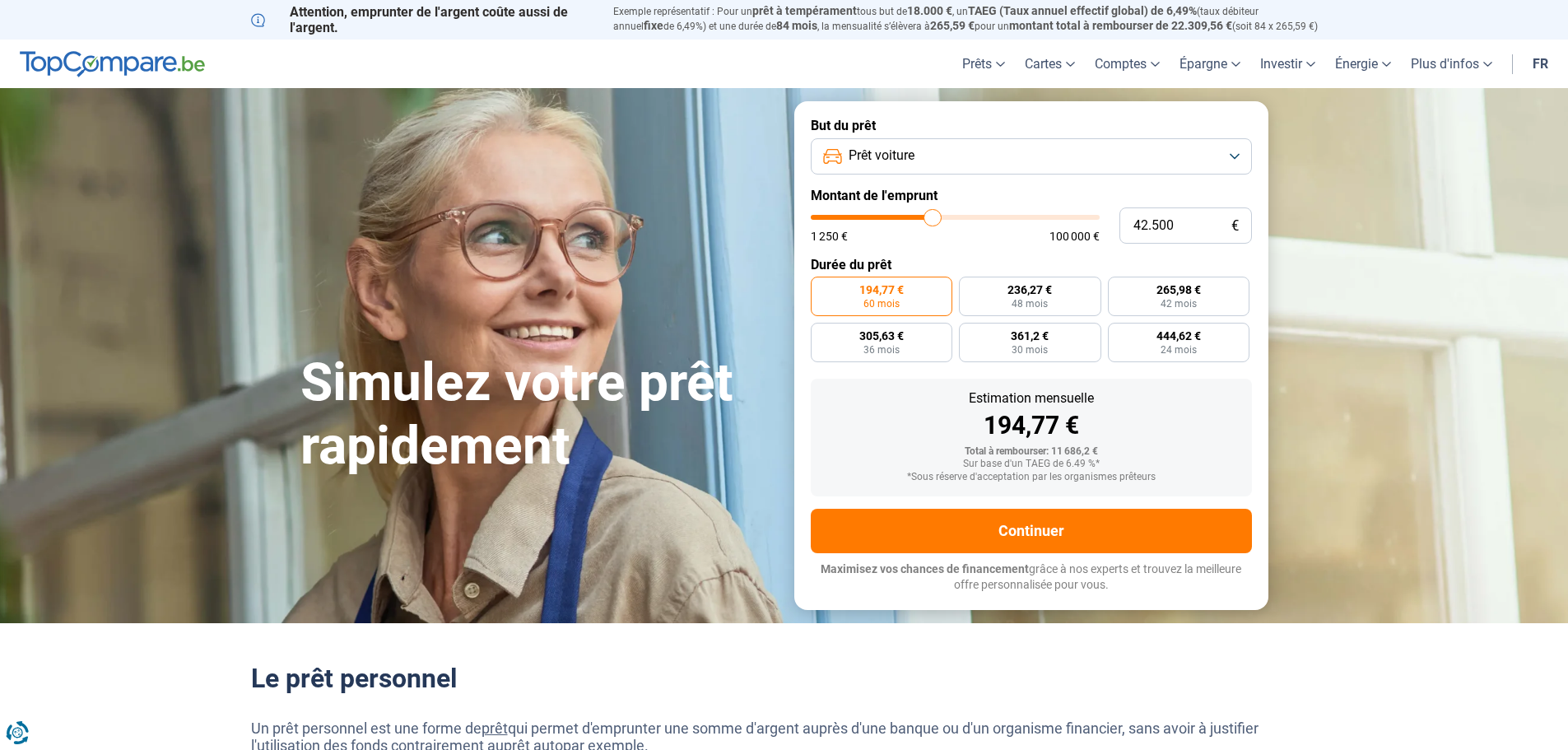
type input "42250"
type input "42.000"
type input "42000"
type input "41.500"
type input "41500"
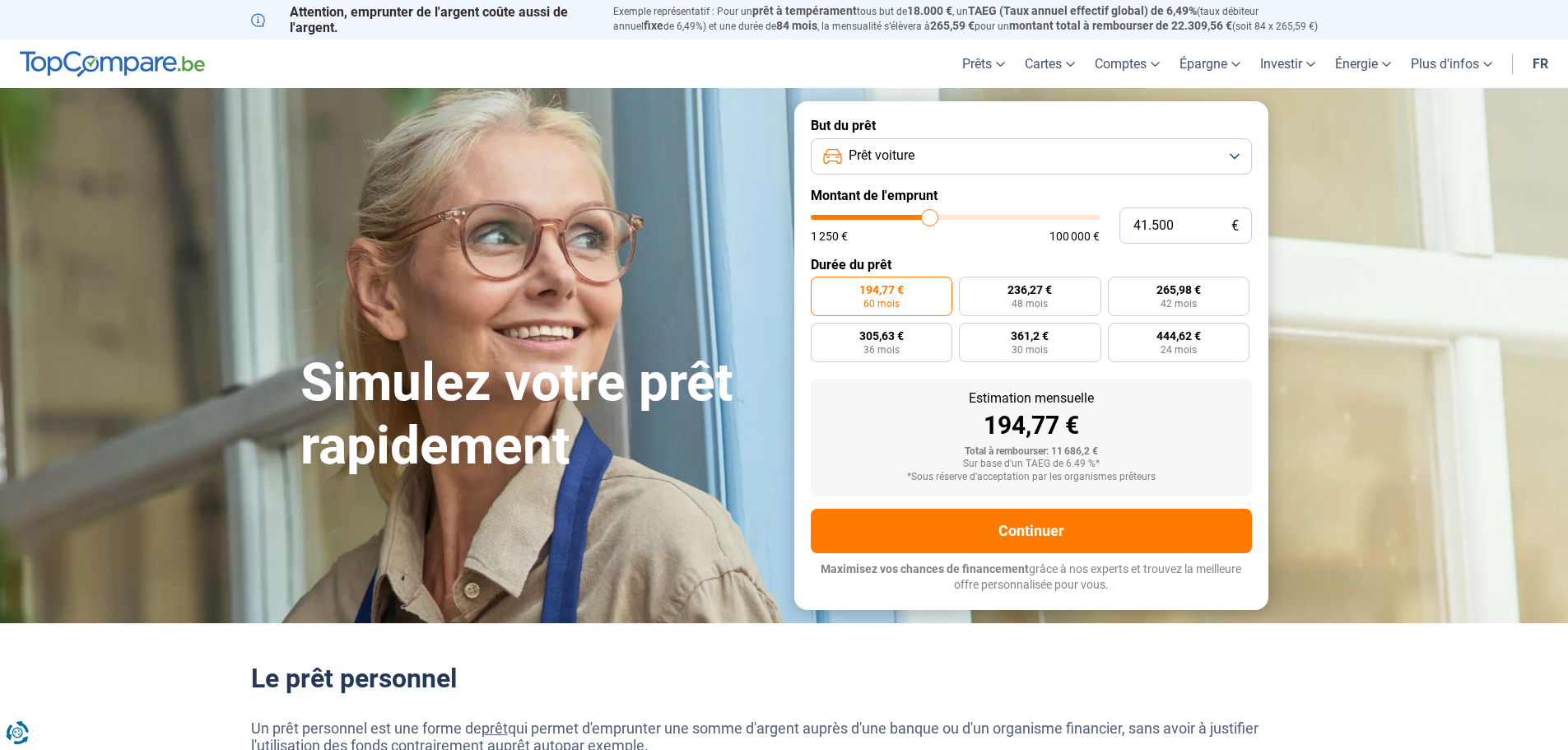
type input "41.250"
type input "41250"
type input "41.000"
type input "41000"
type input "40.750"
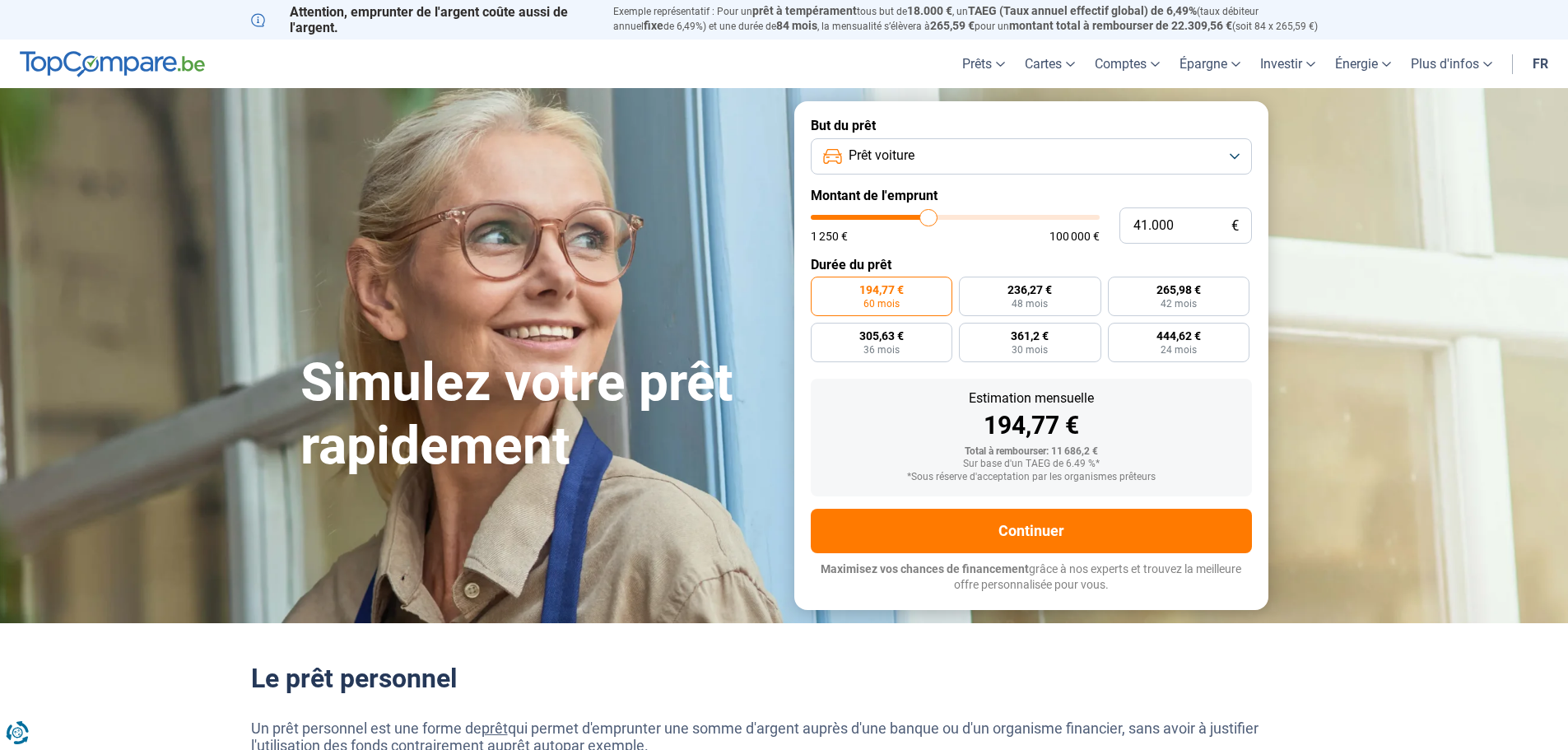
type input "40750"
type input "40.250"
type input "40250"
type input "40.000"
drag, startPoint x: 836, startPoint y: 216, endPoint x: 927, endPoint y: 226, distance: 91.5
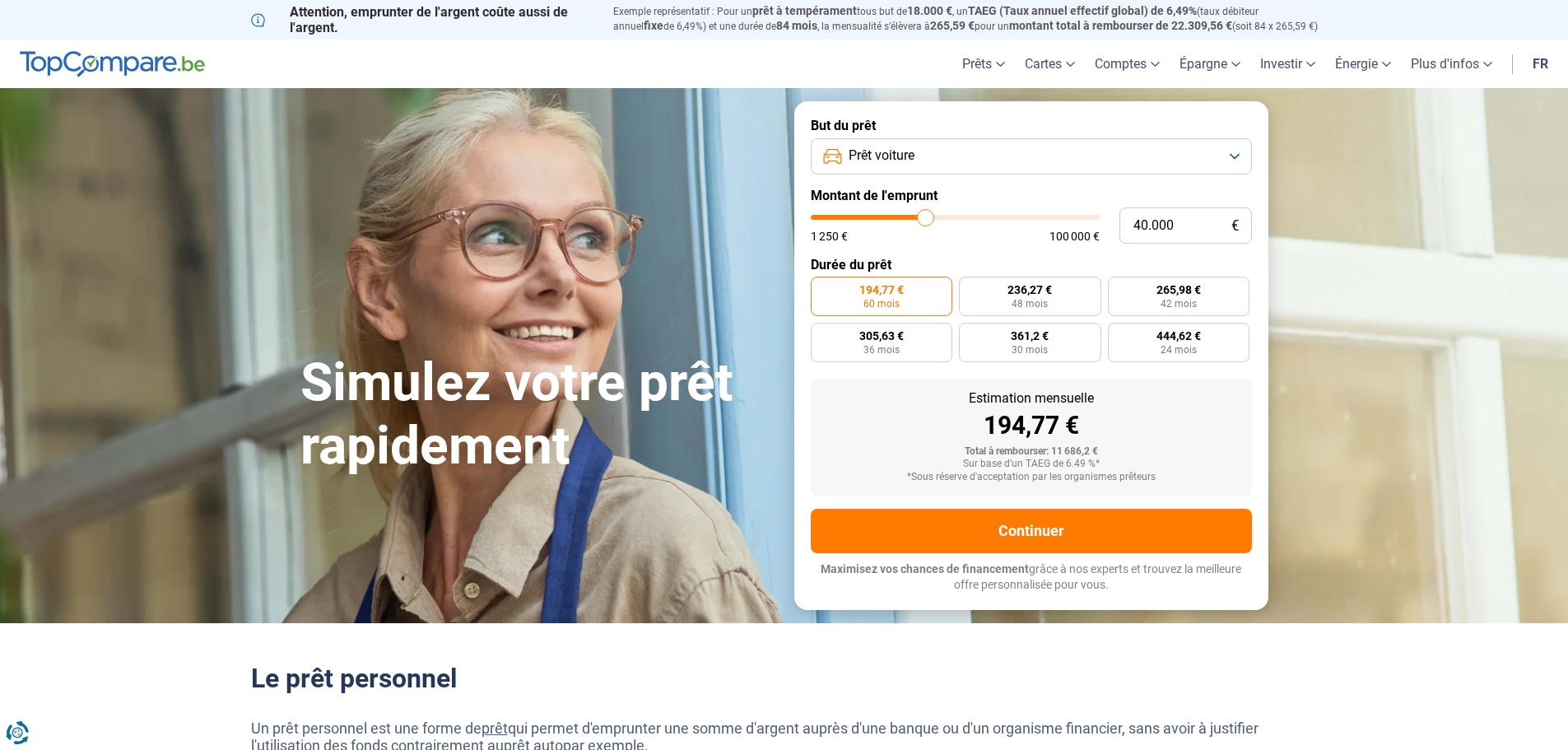
type input "40000"
click at [927, 220] on input "range" at bounding box center [955, 217] width 289 height 5
radio input "false"
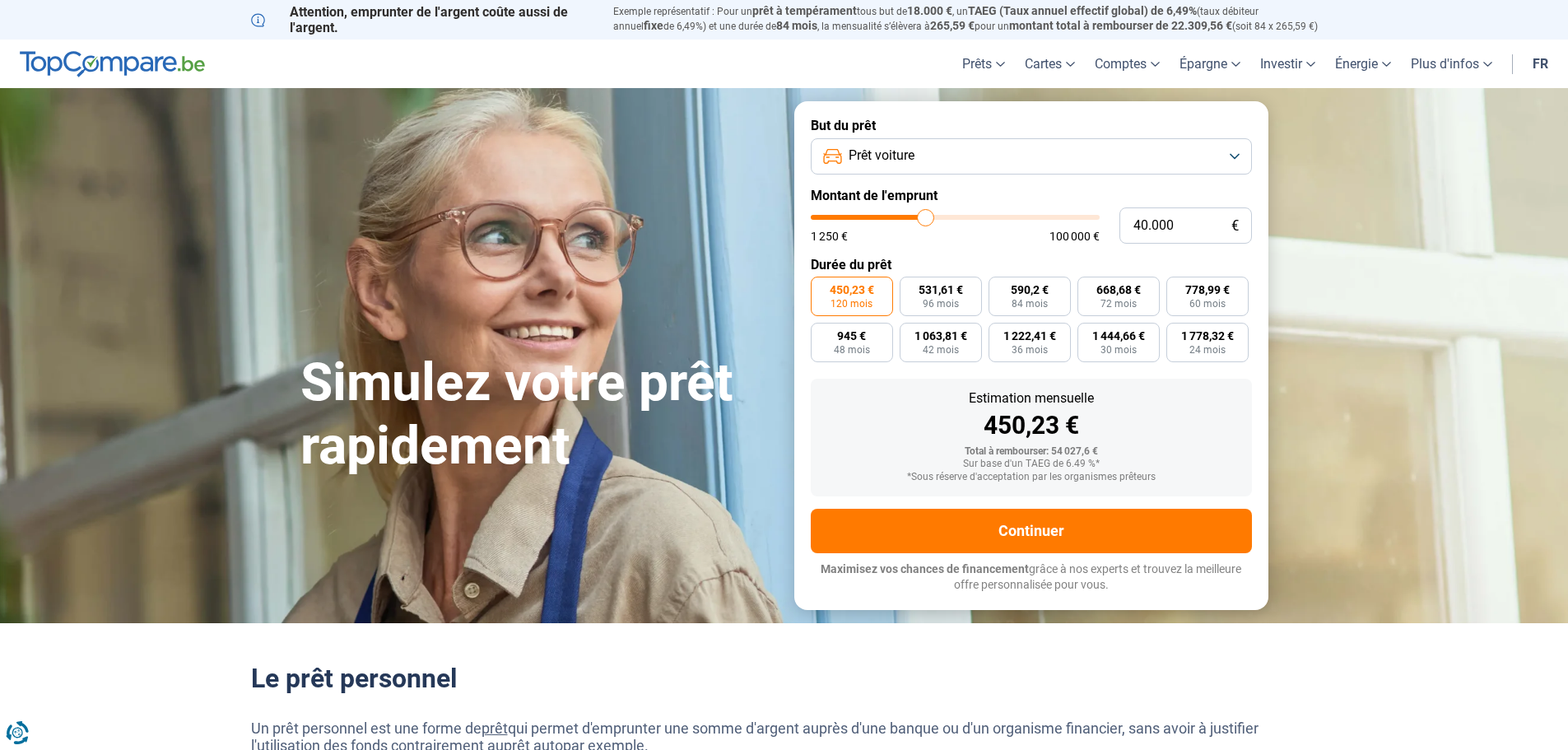
click at [1238, 448] on div "Total à rembourser: 54 027,6 €" at bounding box center [1031, 452] width 415 height 12
click at [1039, 152] on button "Prêt voiture" at bounding box center [1032, 156] width 441 height 36
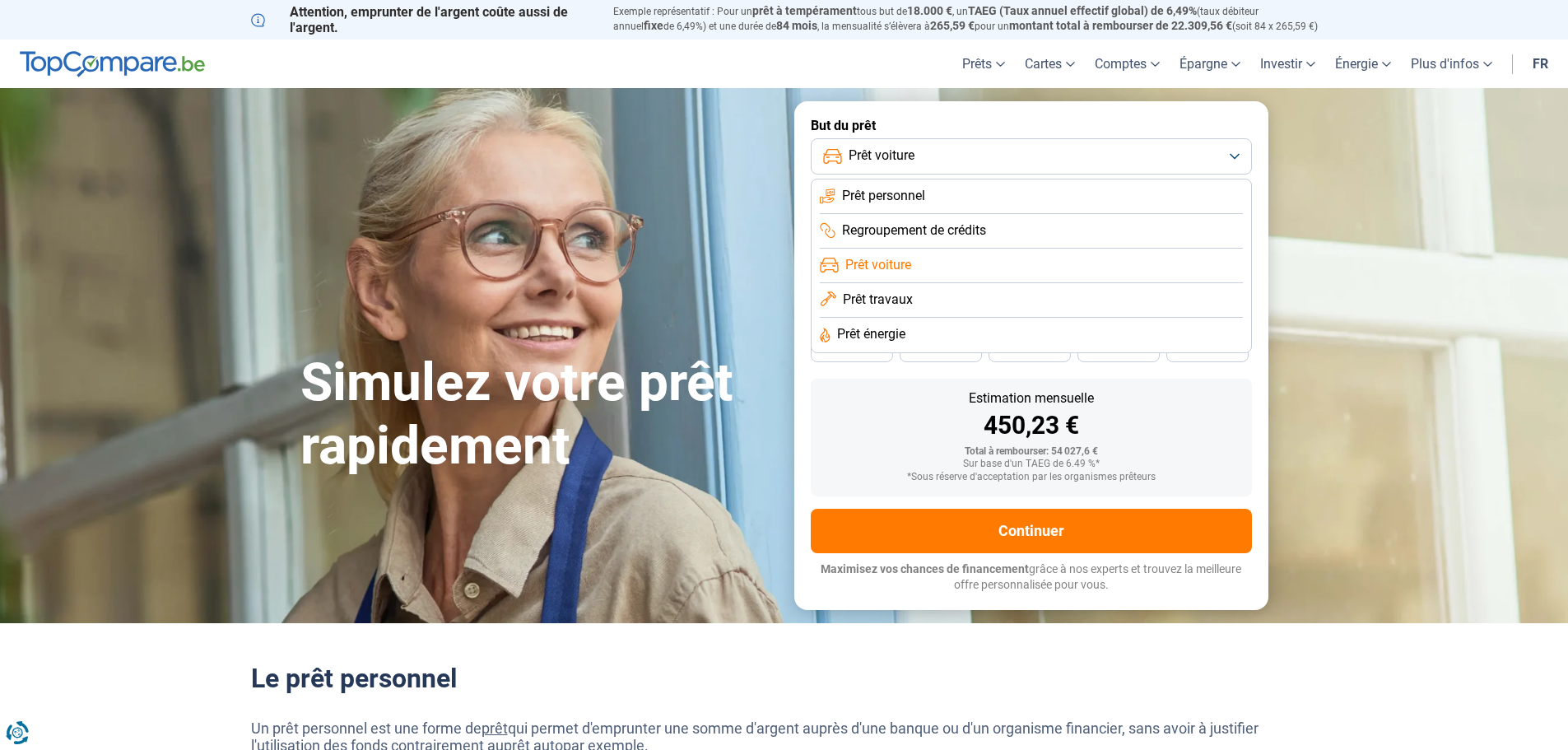
click at [1039, 152] on button "Prêt voiture" at bounding box center [1032, 156] width 441 height 36
